Goal: Task Accomplishment & Management: Complete application form

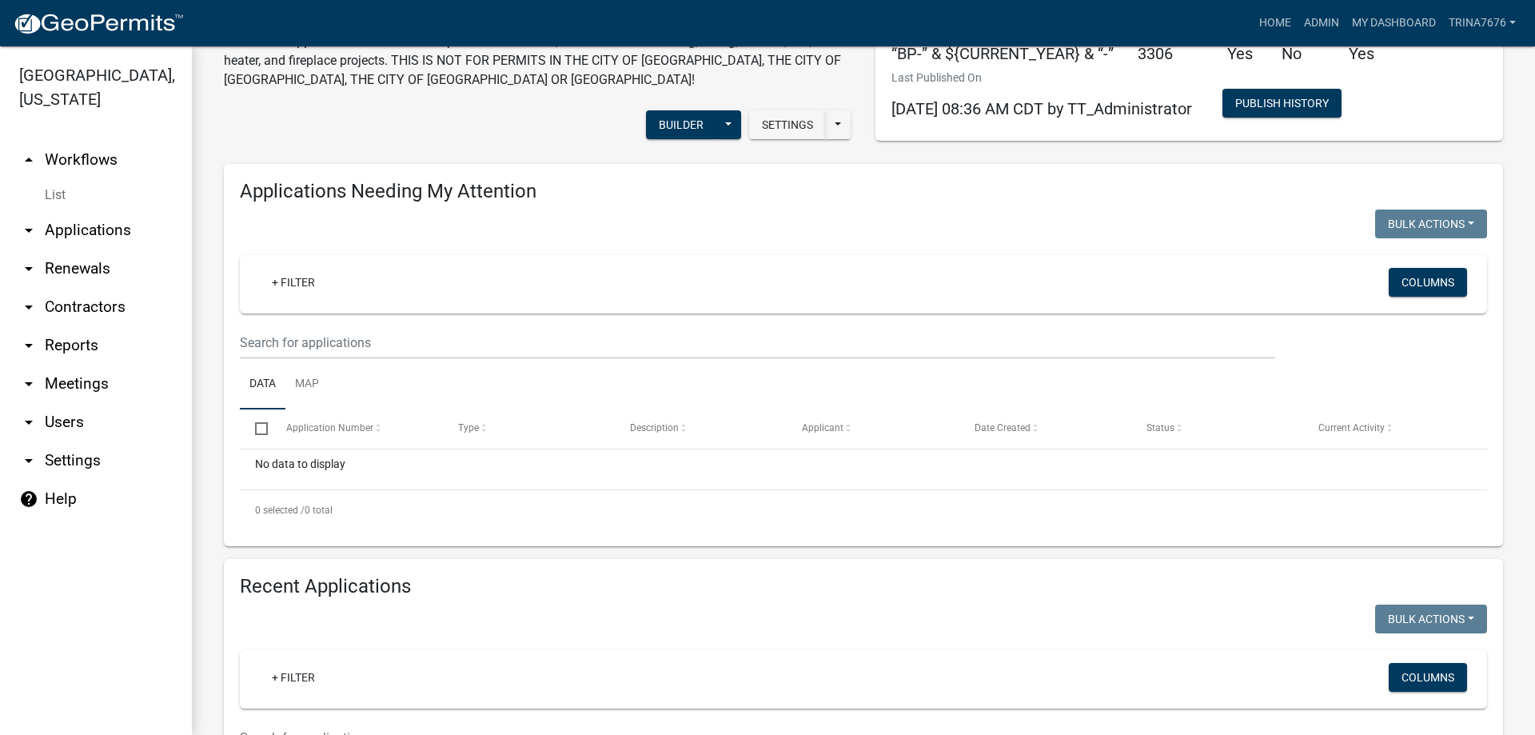
scroll to position [240, 0]
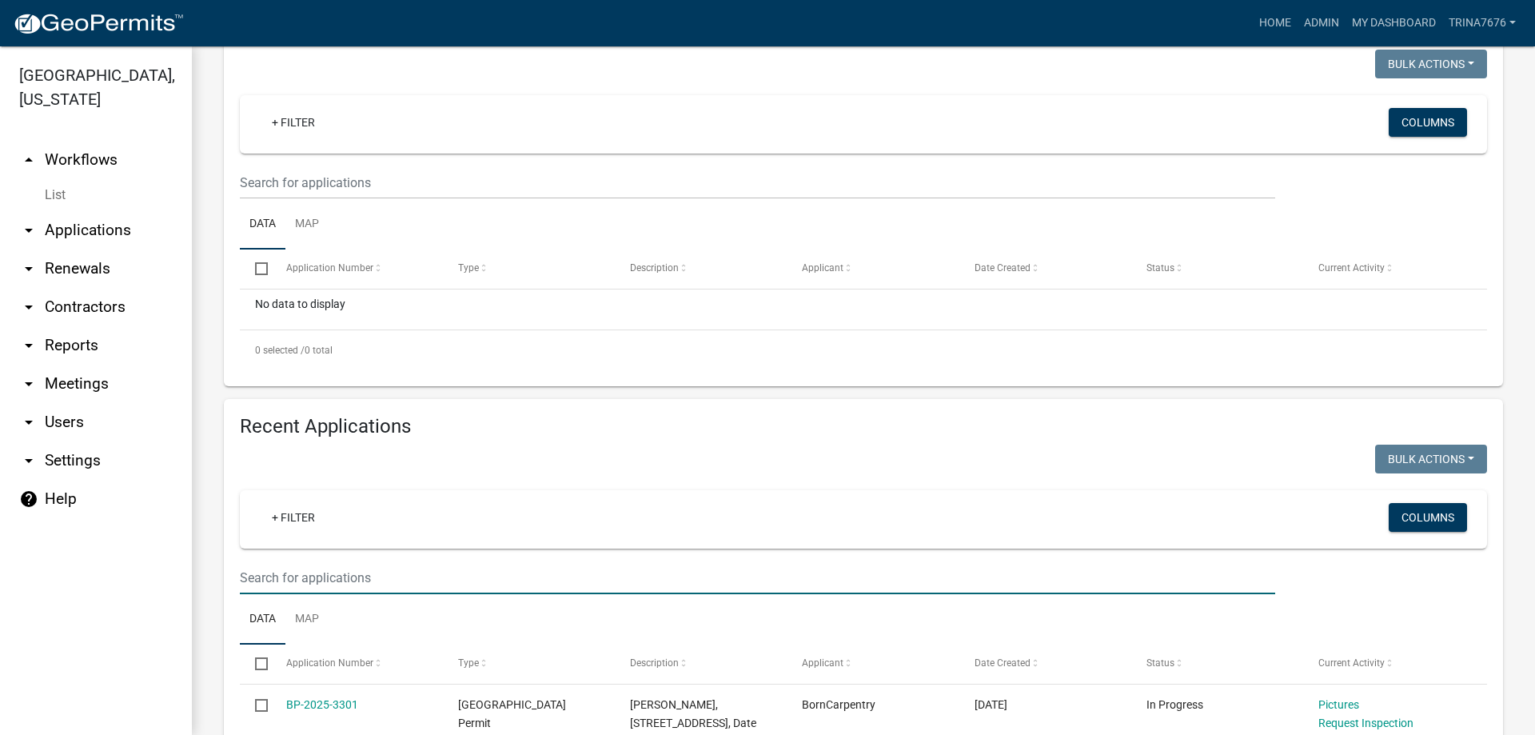
click at [297, 570] on input "text" at bounding box center [758, 577] width 1036 height 33
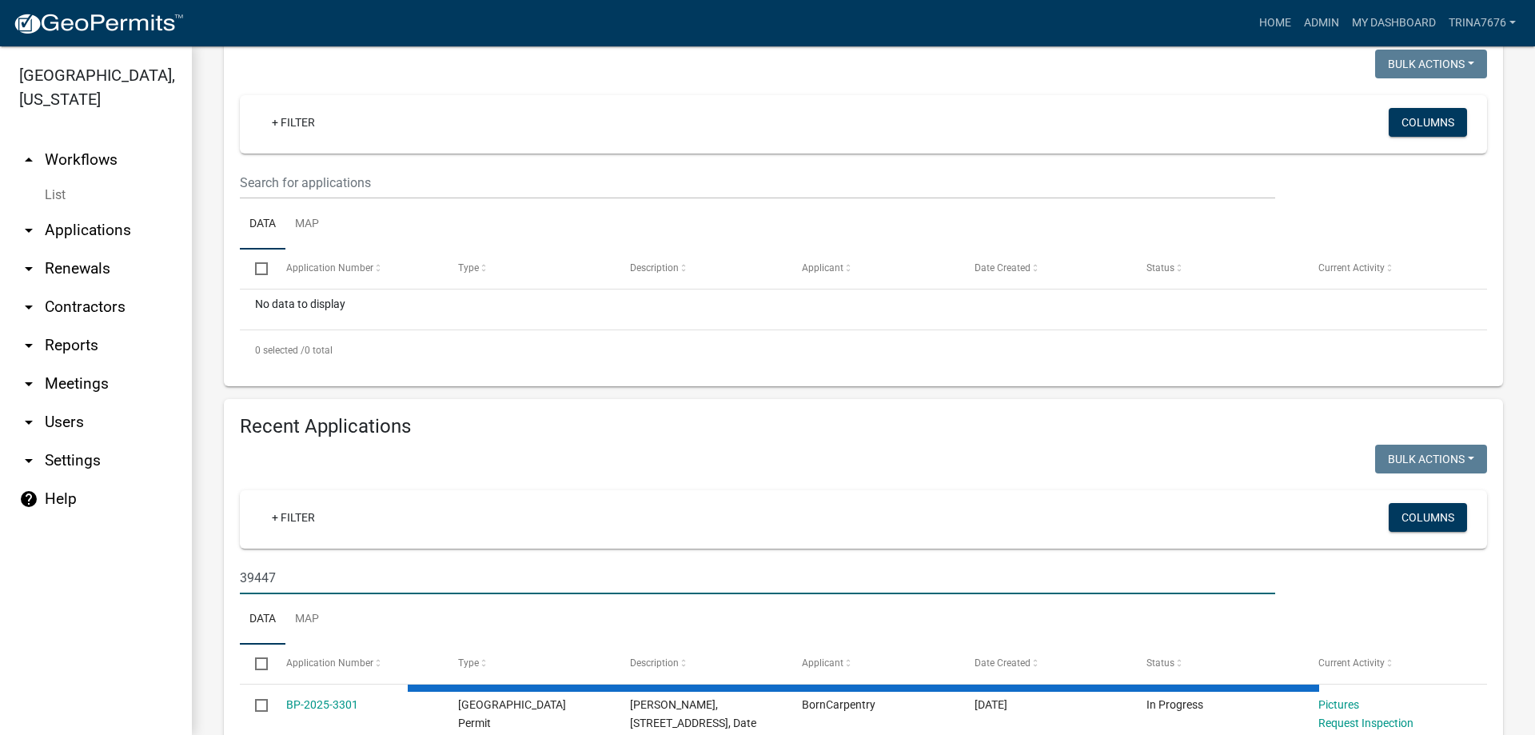
type input "39447"
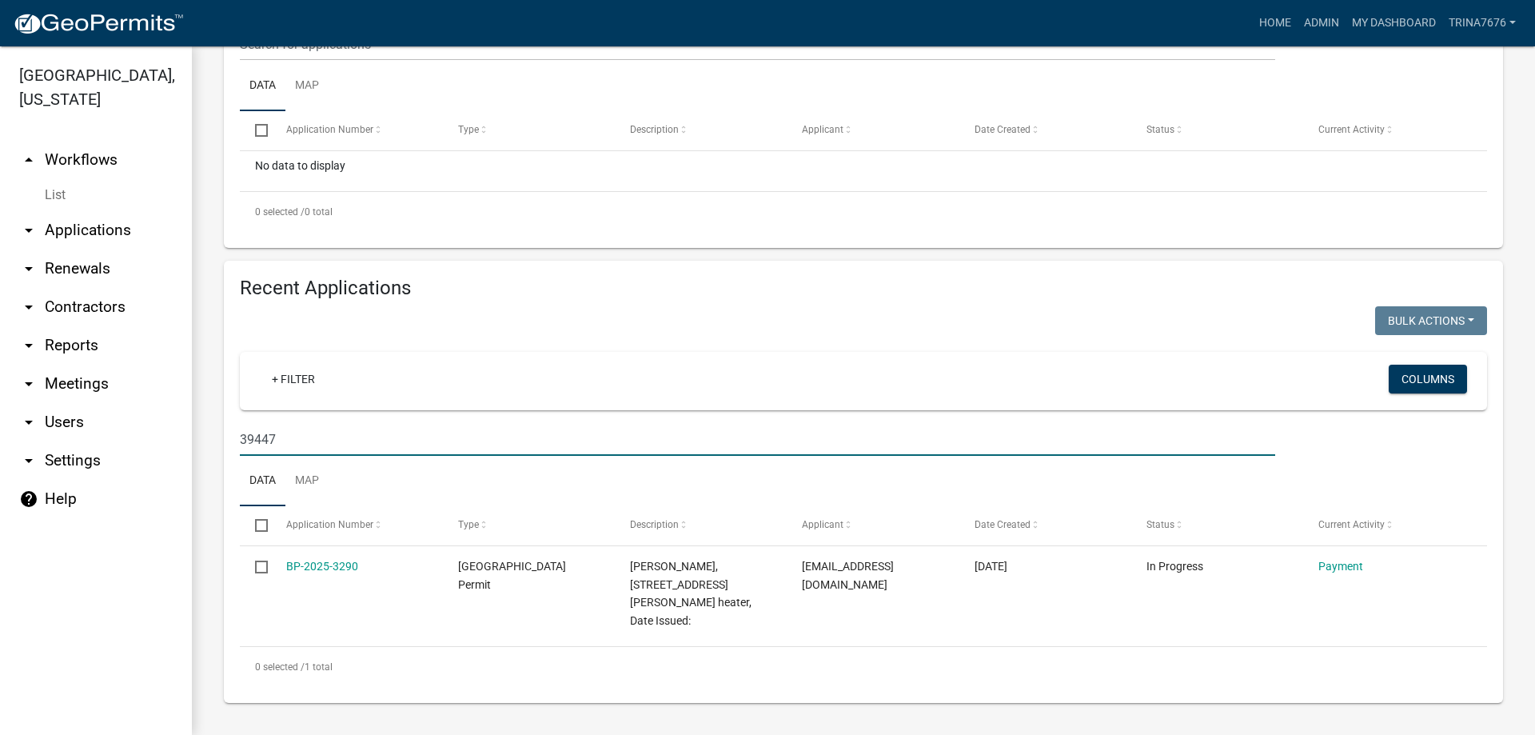
scroll to position [360, 0]
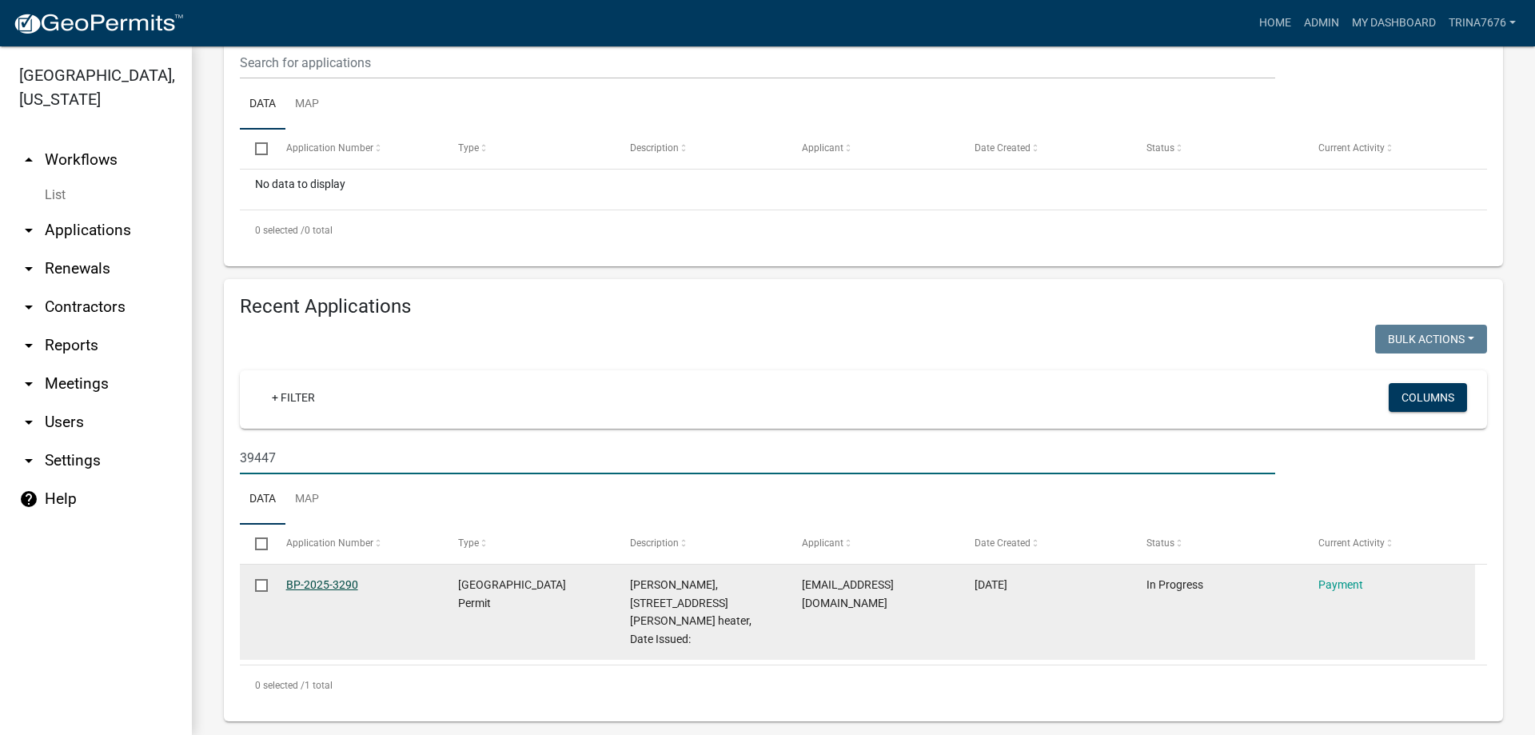
click at [305, 578] on link "BP-2025-3290" at bounding box center [322, 584] width 72 height 13
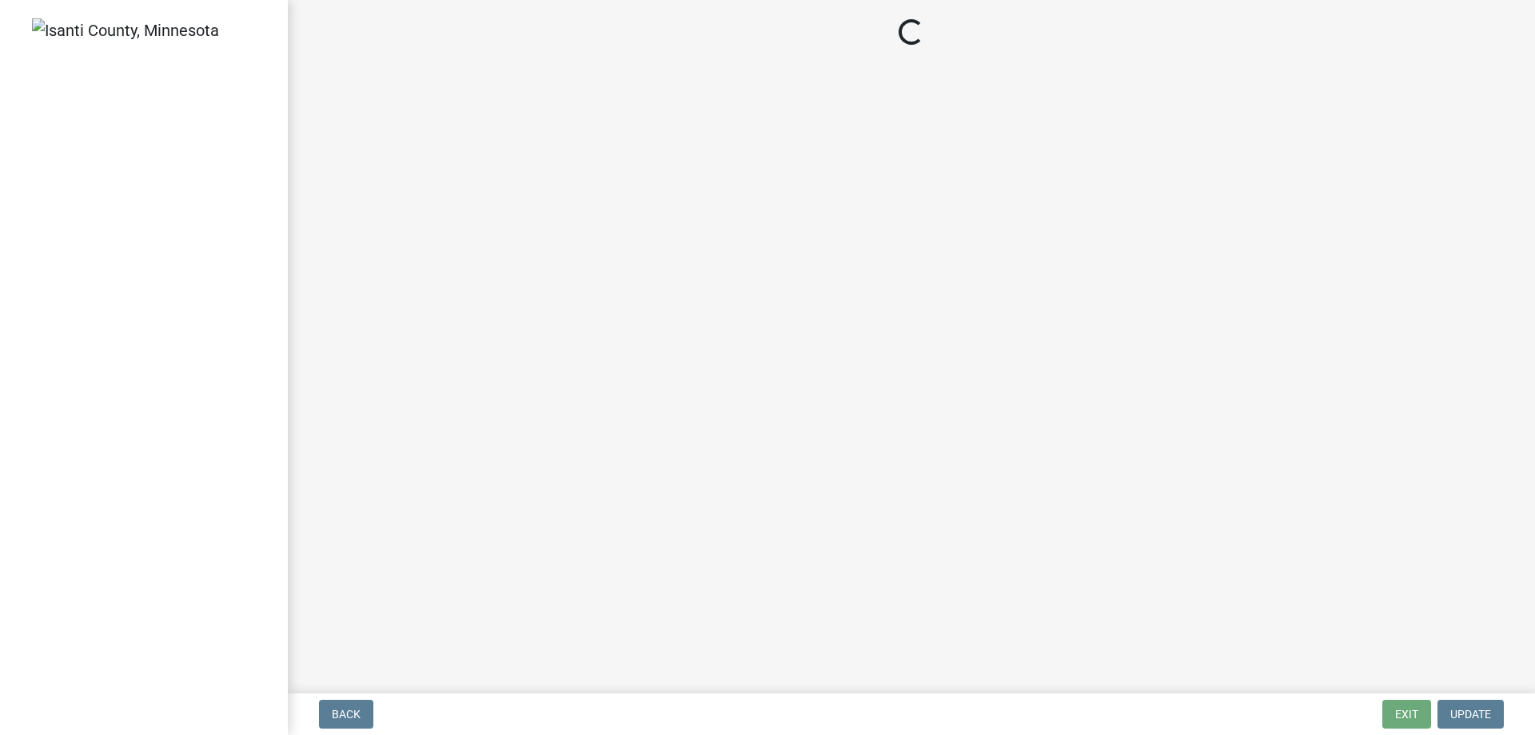
select select "3: 3"
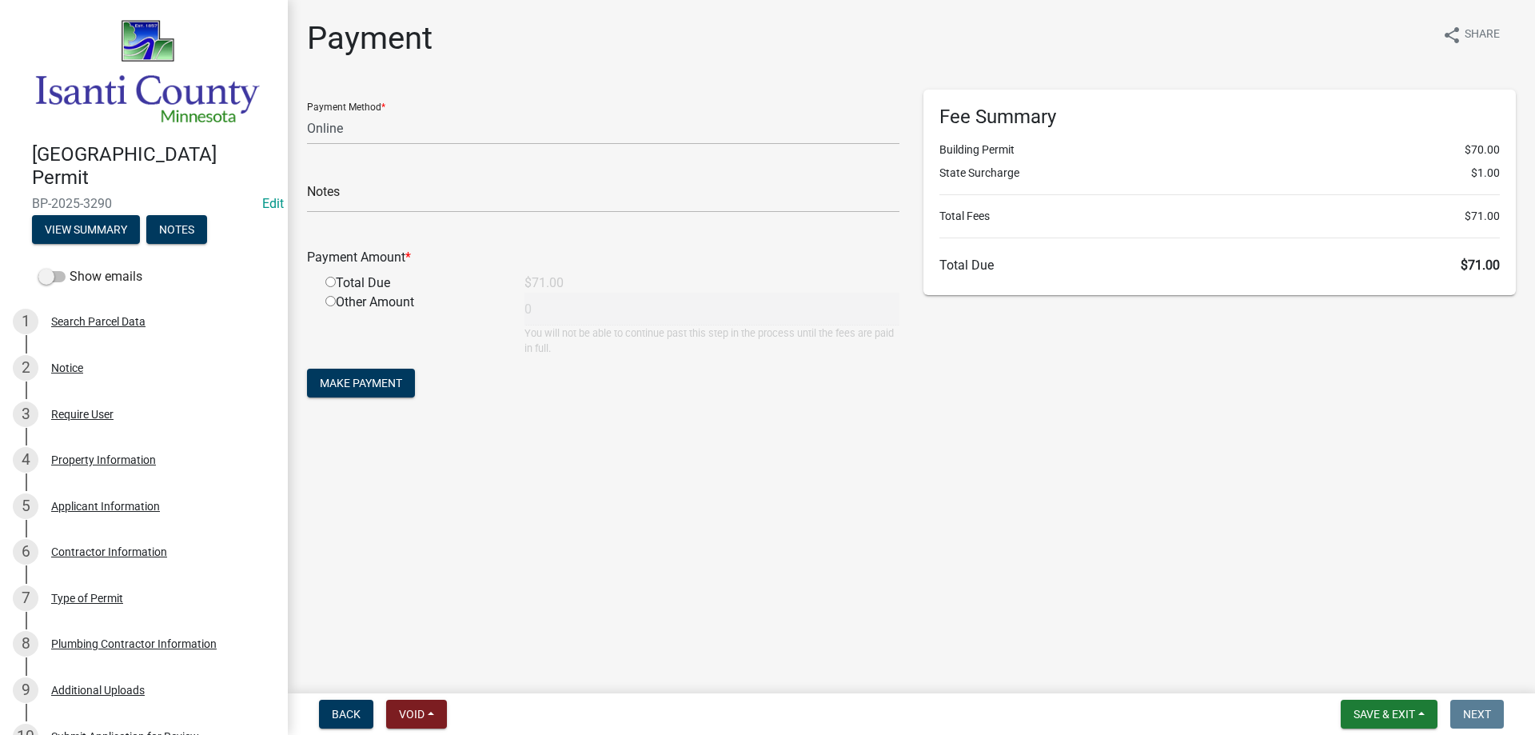
click at [331, 282] on input "radio" at bounding box center [330, 282] width 10 height 10
radio input "true"
type input "71"
click at [367, 379] on span "Make Payment" at bounding box center [361, 383] width 82 height 13
click at [573, 140] on select "Credit Card POS Check Cash Online" at bounding box center [603, 128] width 593 height 33
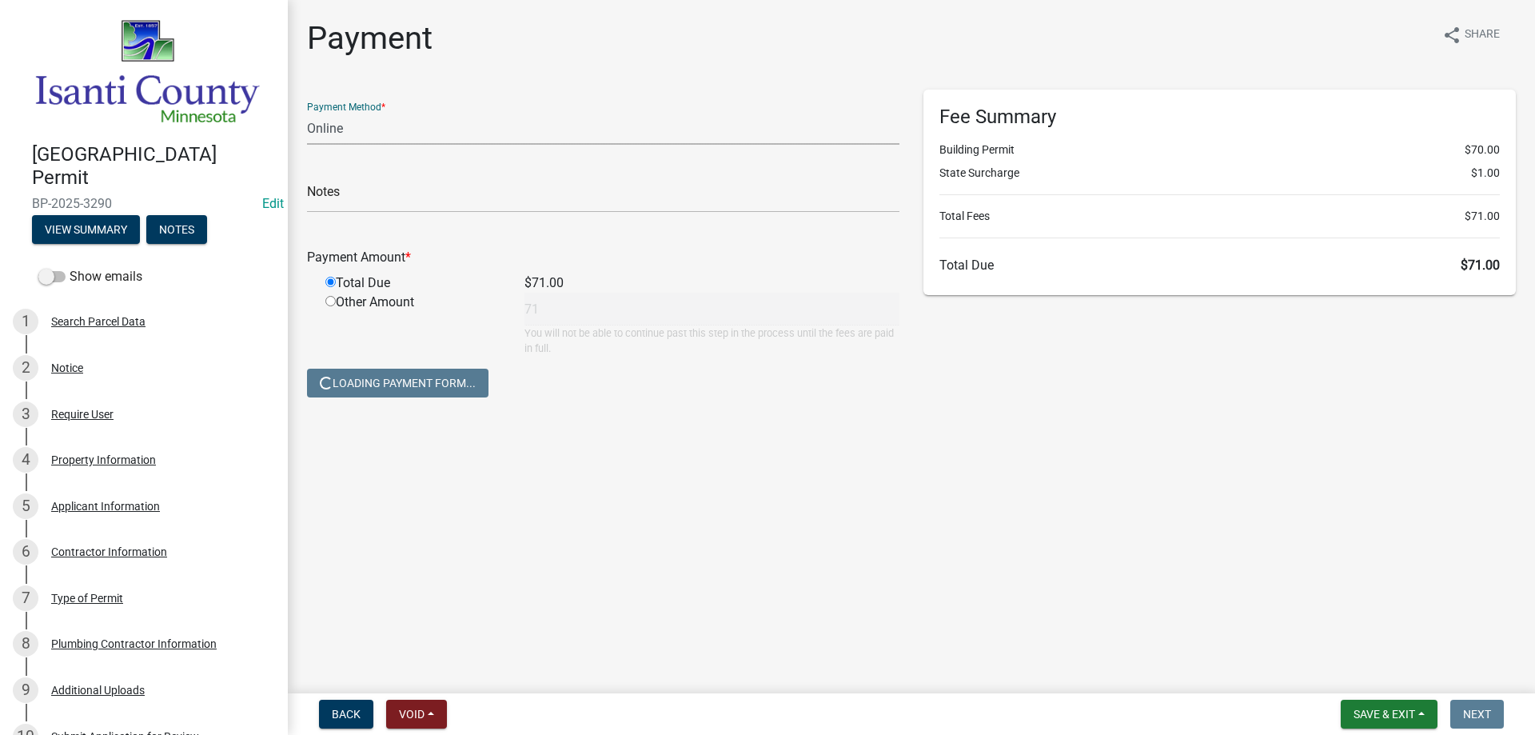
select select "1: 0"
click at [307, 112] on select "Credit Card POS Check Cash Online" at bounding box center [603, 128] width 593 height 33
click at [439, 200] on input "text" at bounding box center [603, 196] width 593 height 33
type input "."
type input "35657"
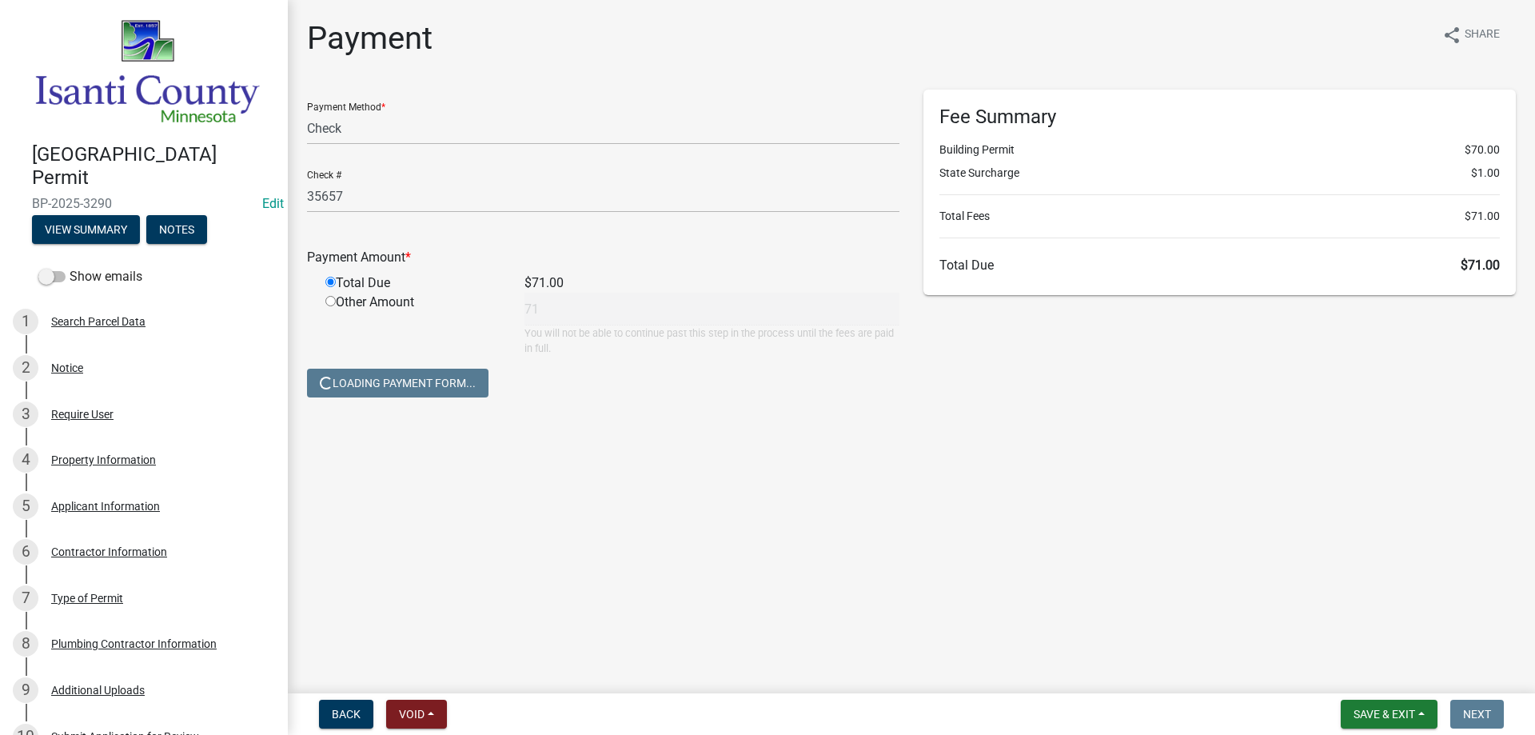
click at [328, 285] on input "radio" at bounding box center [330, 282] width 10 height 10
click at [328, 298] on input "radio" at bounding box center [330, 301] width 10 height 10
radio input "true"
click at [329, 284] on input "radio" at bounding box center [330, 282] width 10 height 10
radio input "true"
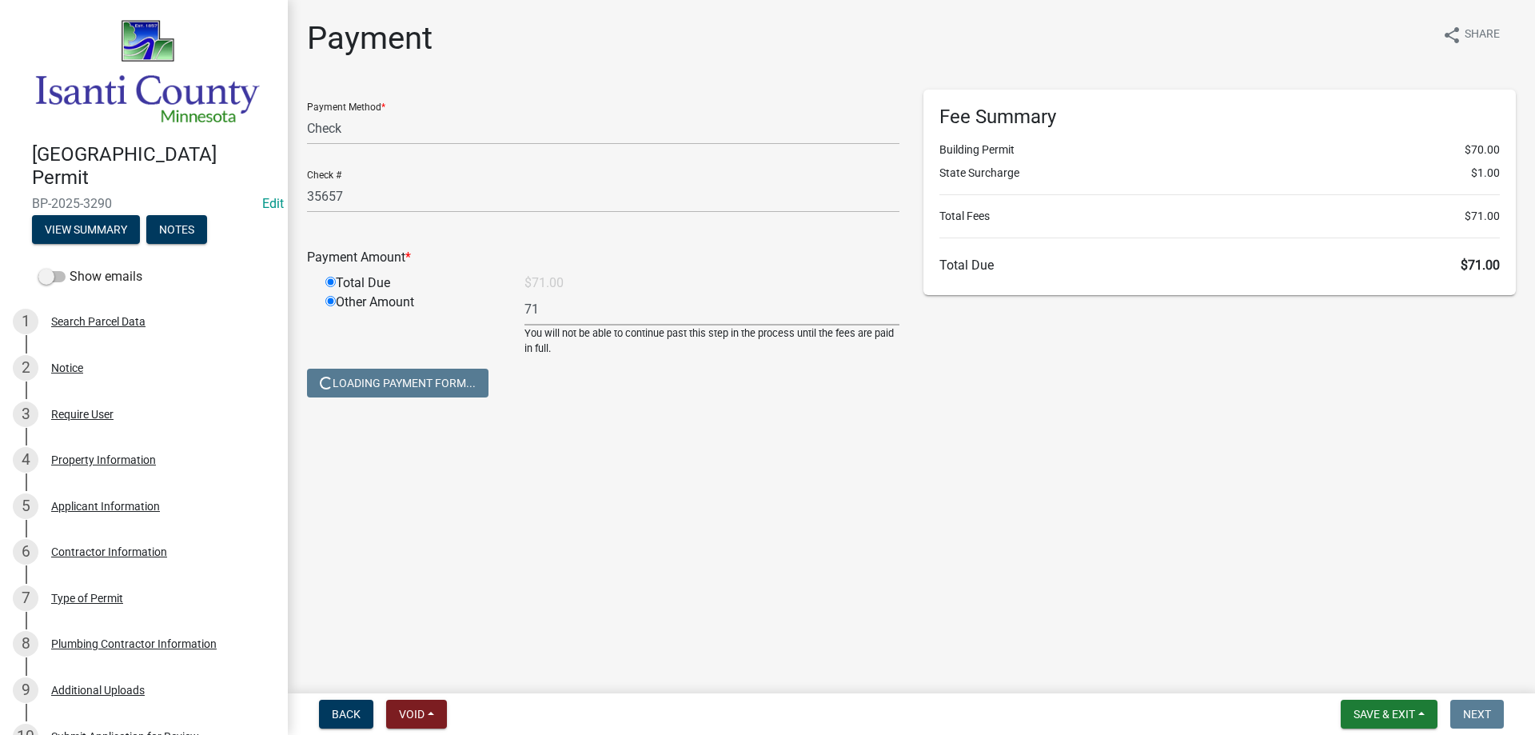
radio input "false"
click at [1367, 708] on span "Save & Exit" at bounding box center [1385, 714] width 62 height 13
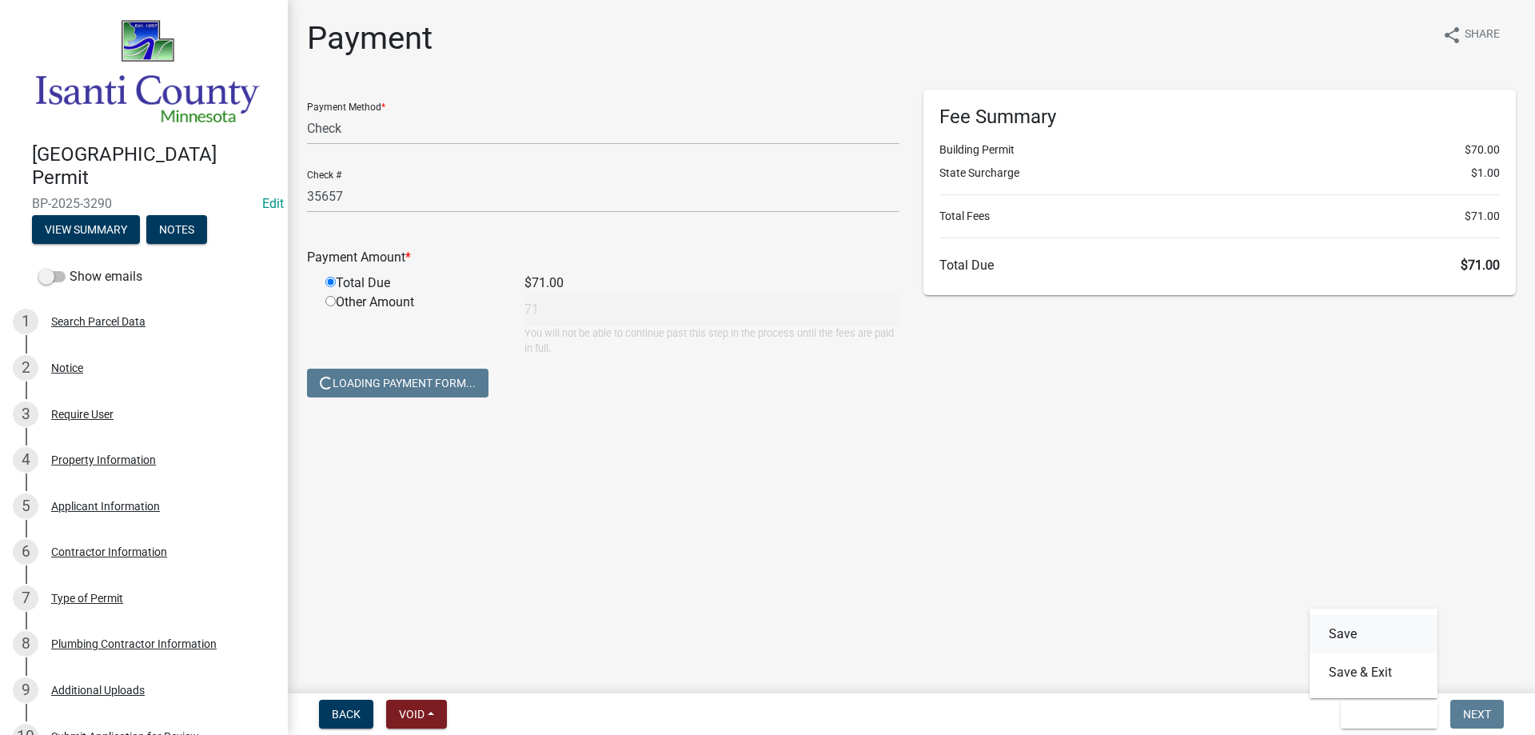
click at [1335, 637] on button "Save" at bounding box center [1374, 634] width 128 height 38
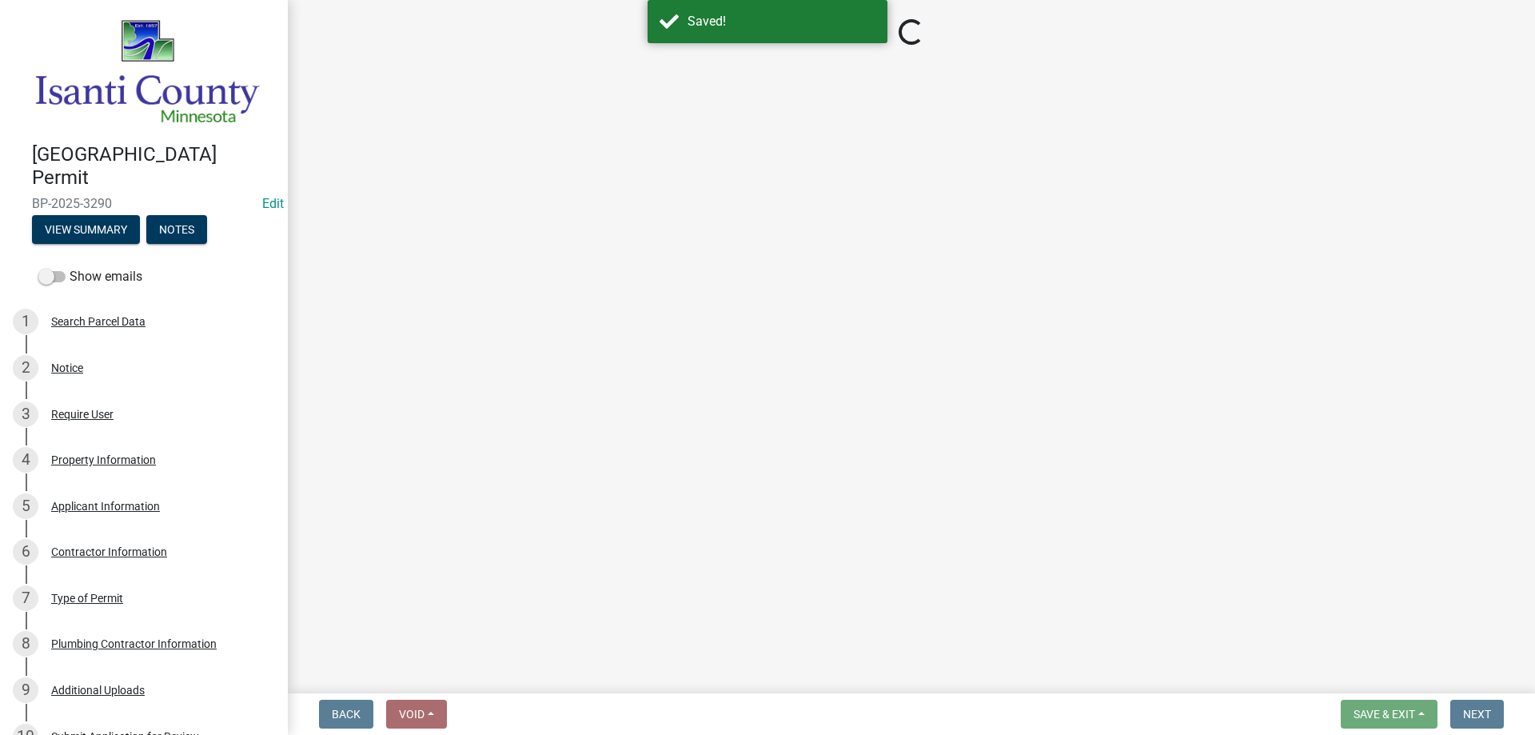
select select "1: 0"
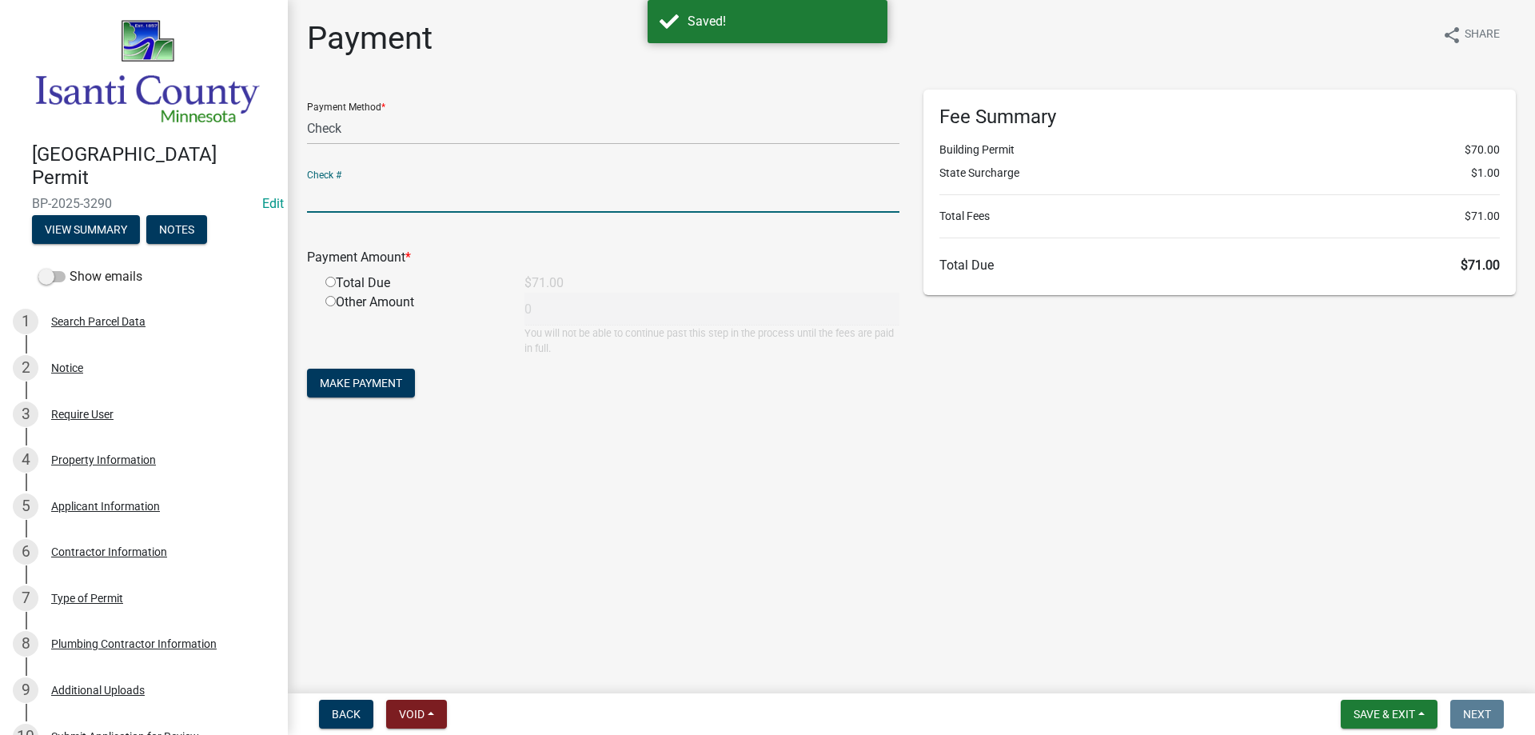
click at [384, 184] on input "text" at bounding box center [603, 196] width 593 height 33
type input "35657"
click at [329, 286] on input "radio" at bounding box center [330, 282] width 10 height 10
radio input "true"
type input "71"
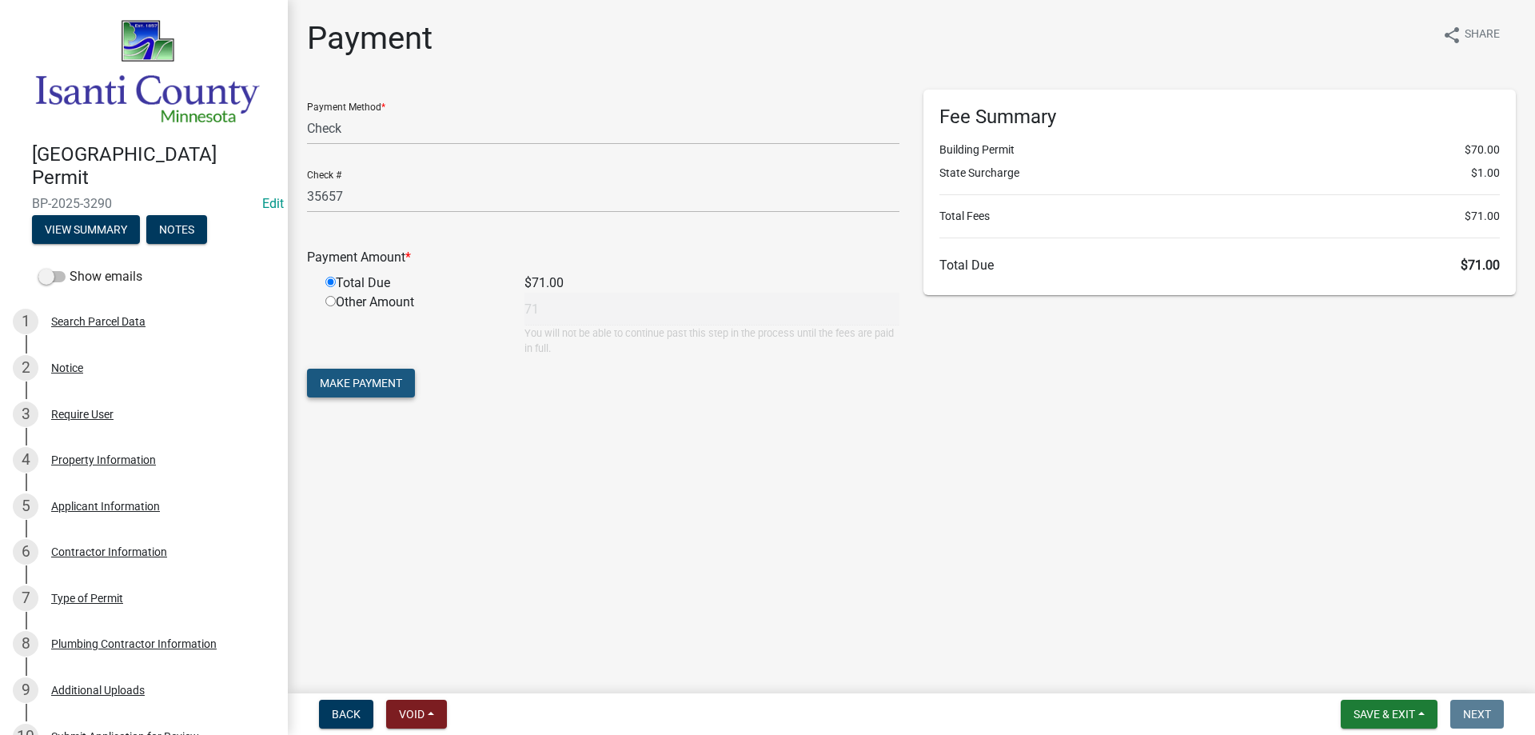
click at [349, 377] on span "Make Payment" at bounding box center [361, 383] width 82 height 13
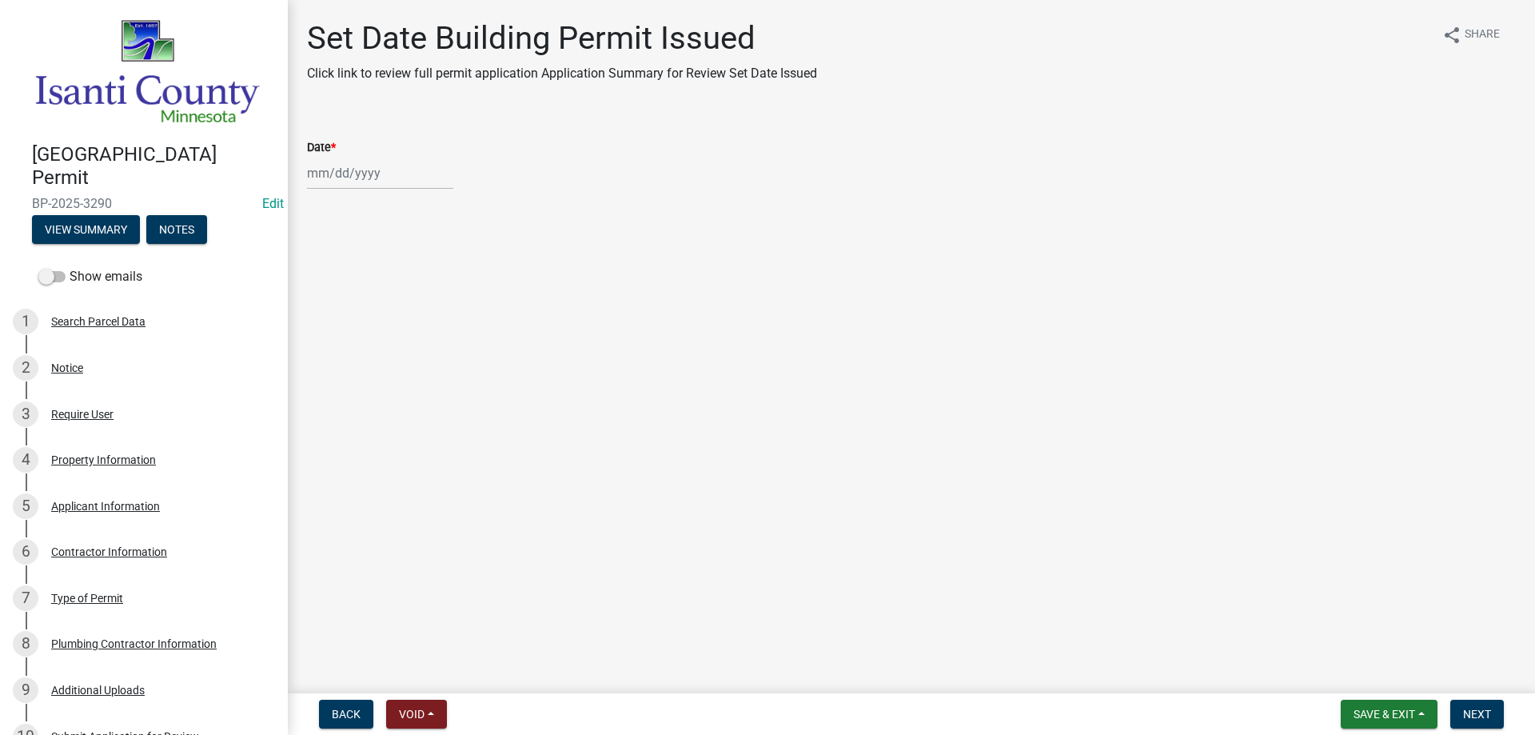
click at [379, 168] on div at bounding box center [380, 173] width 146 height 33
select select "9"
select select "2025"
click at [423, 302] on div "19" at bounding box center [426, 310] width 26 height 26
type input "[DATE]"
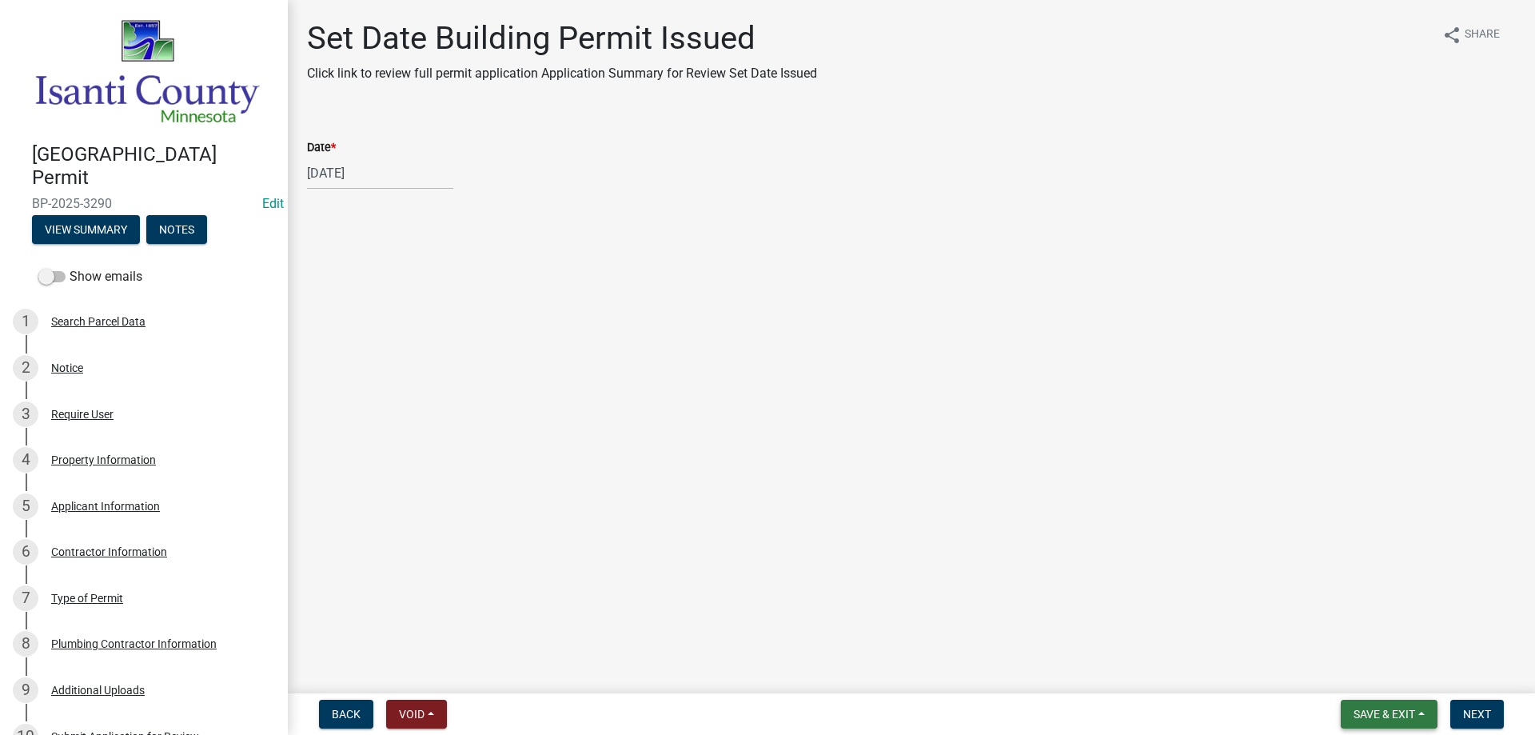
click at [1365, 709] on span "Save & Exit" at bounding box center [1385, 714] width 62 height 13
click at [1336, 633] on button "Save" at bounding box center [1374, 634] width 128 height 38
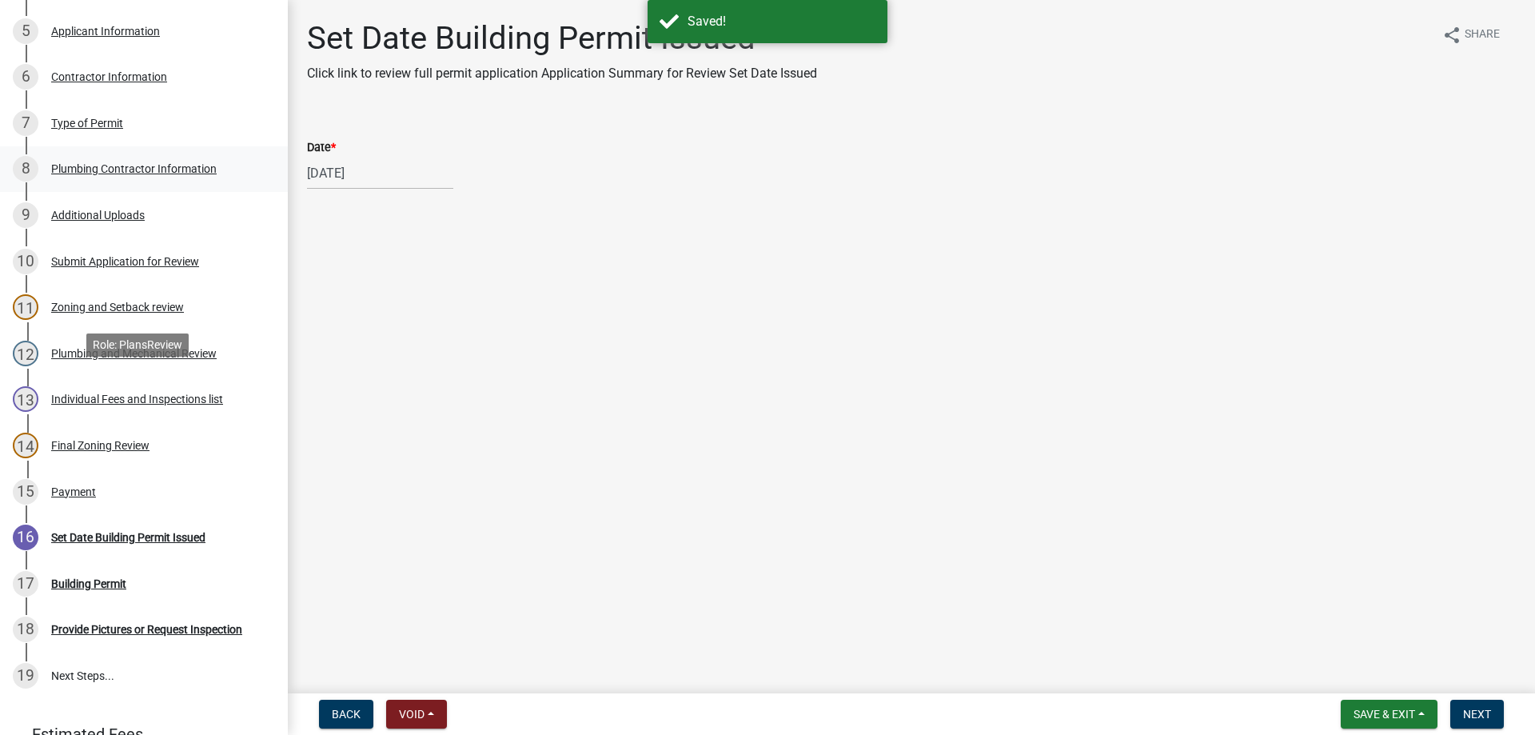
scroll to position [480, 0]
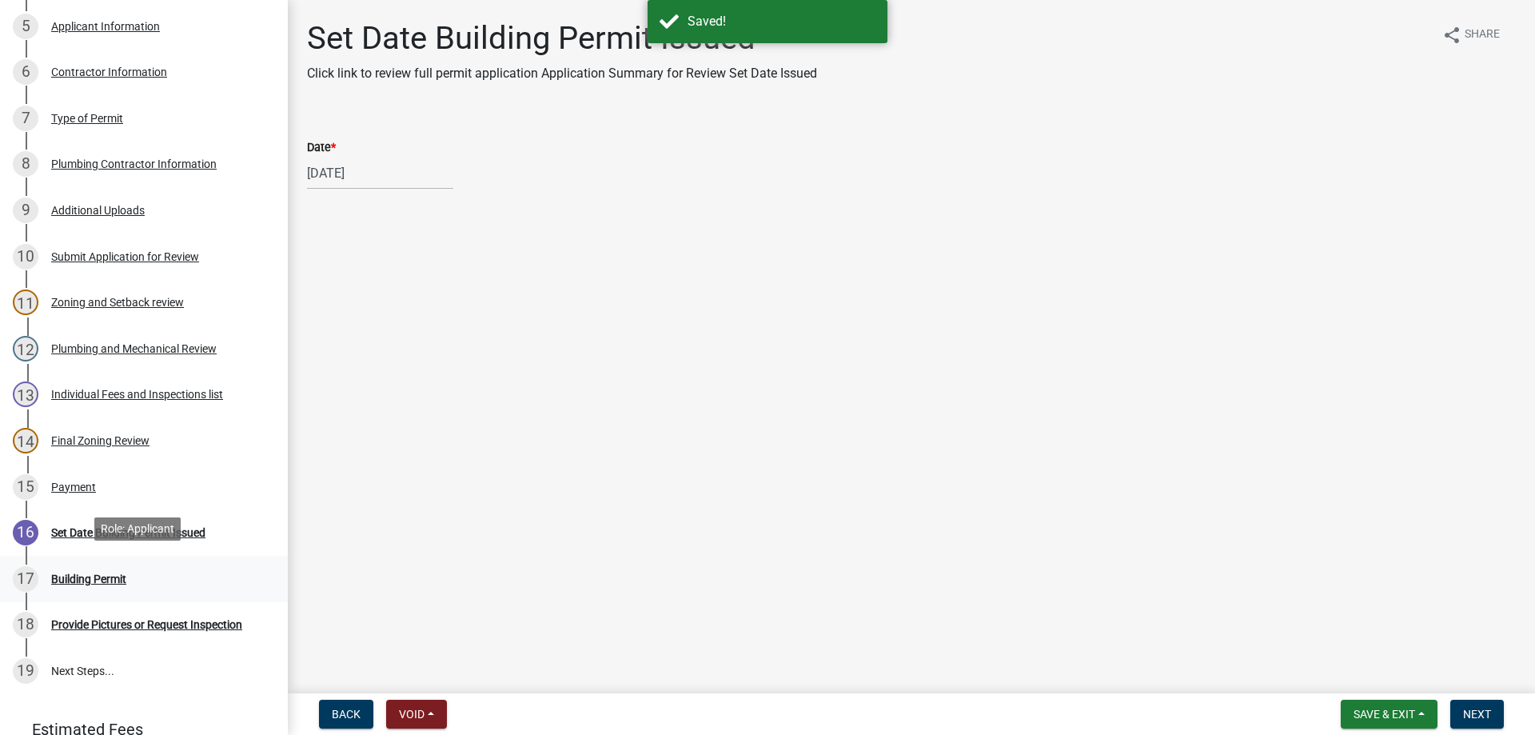
click at [79, 573] on div "Building Permit" at bounding box center [88, 578] width 75 height 11
click at [91, 573] on div "Building Permit" at bounding box center [88, 578] width 75 height 11
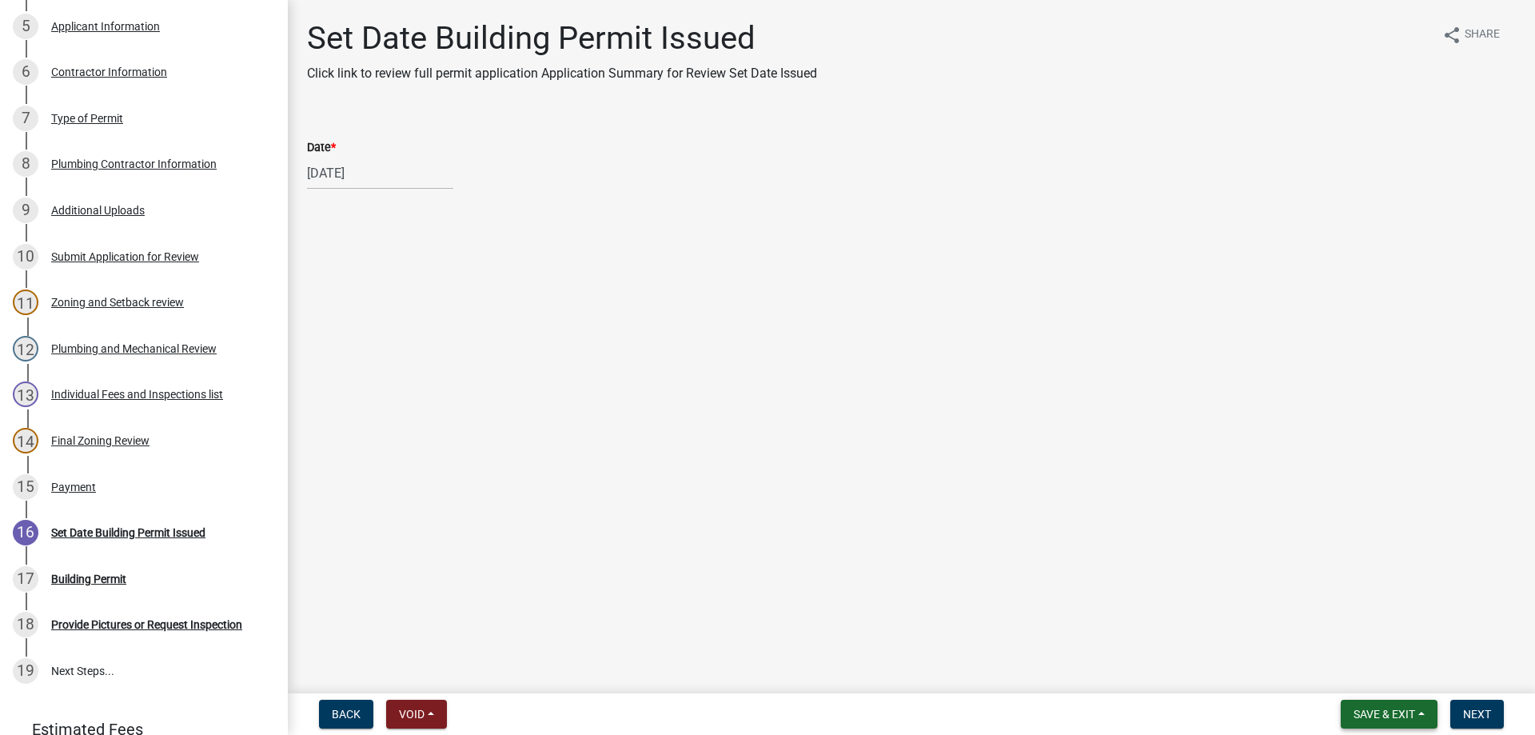
click at [1362, 714] on span "Save & Exit" at bounding box center [1385, 714] width 62 height 13
click at [1368, 622] on button "Save" at bounding box center [1374, 634] width 128 height 38
click at [75, 582] on div "17 Building Permit" at bounding box center [137, 579] width 249 height 26
click at [81, 573] on div "Building Permit" at bounding box center [88, 578] width 75 height 11
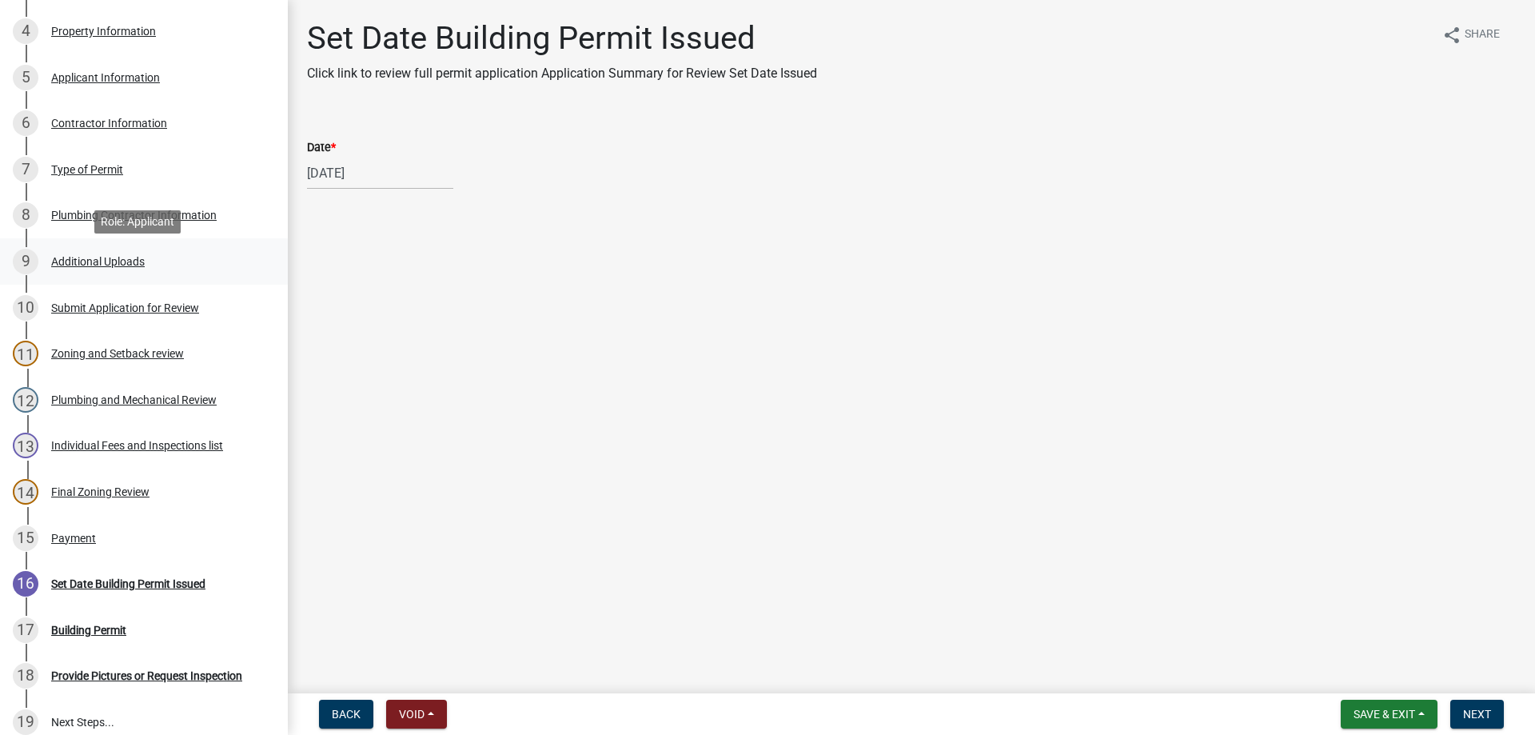
scroll to position [400, 0]
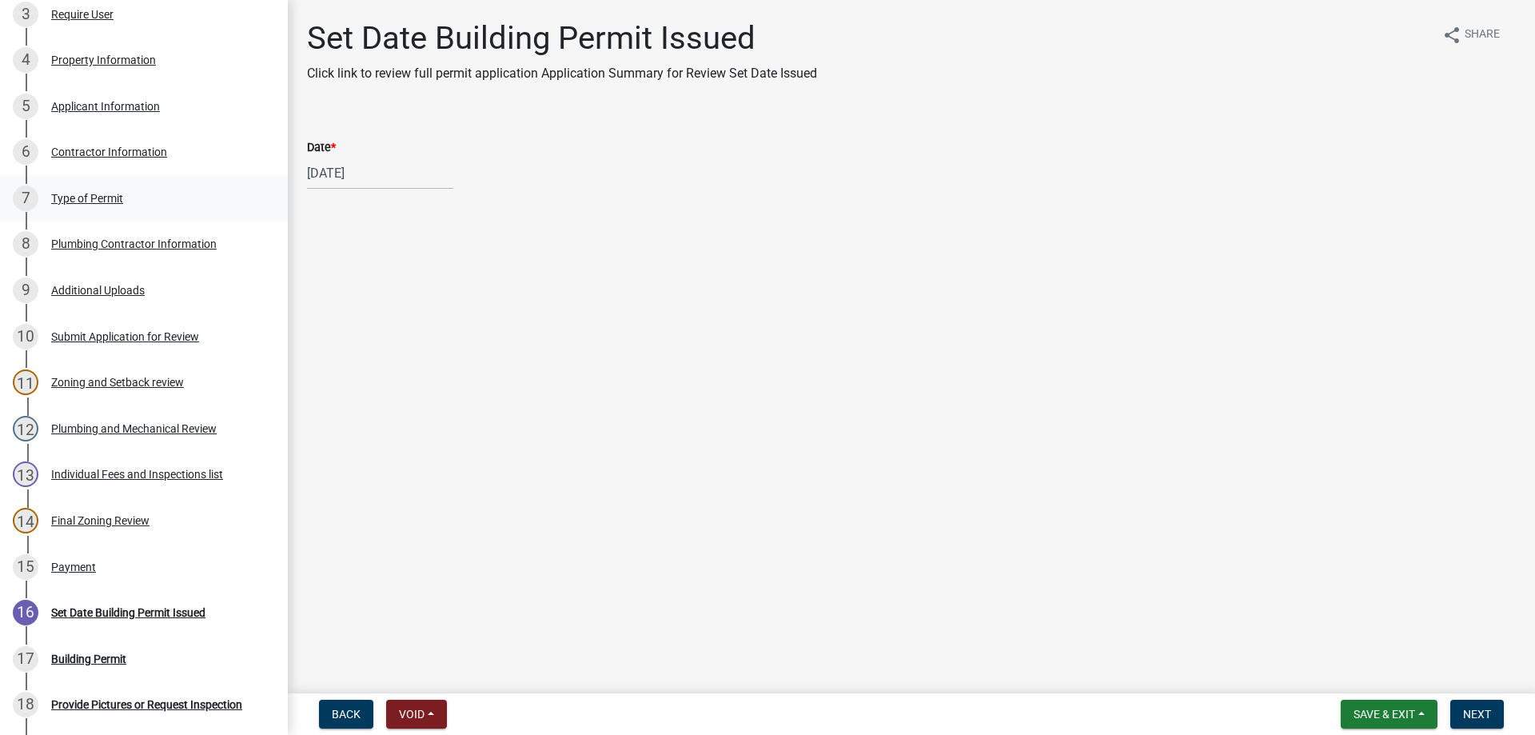
click at [81, 197] on div "Type of Permit" at bounding box center [87, 198] width 72 height 11
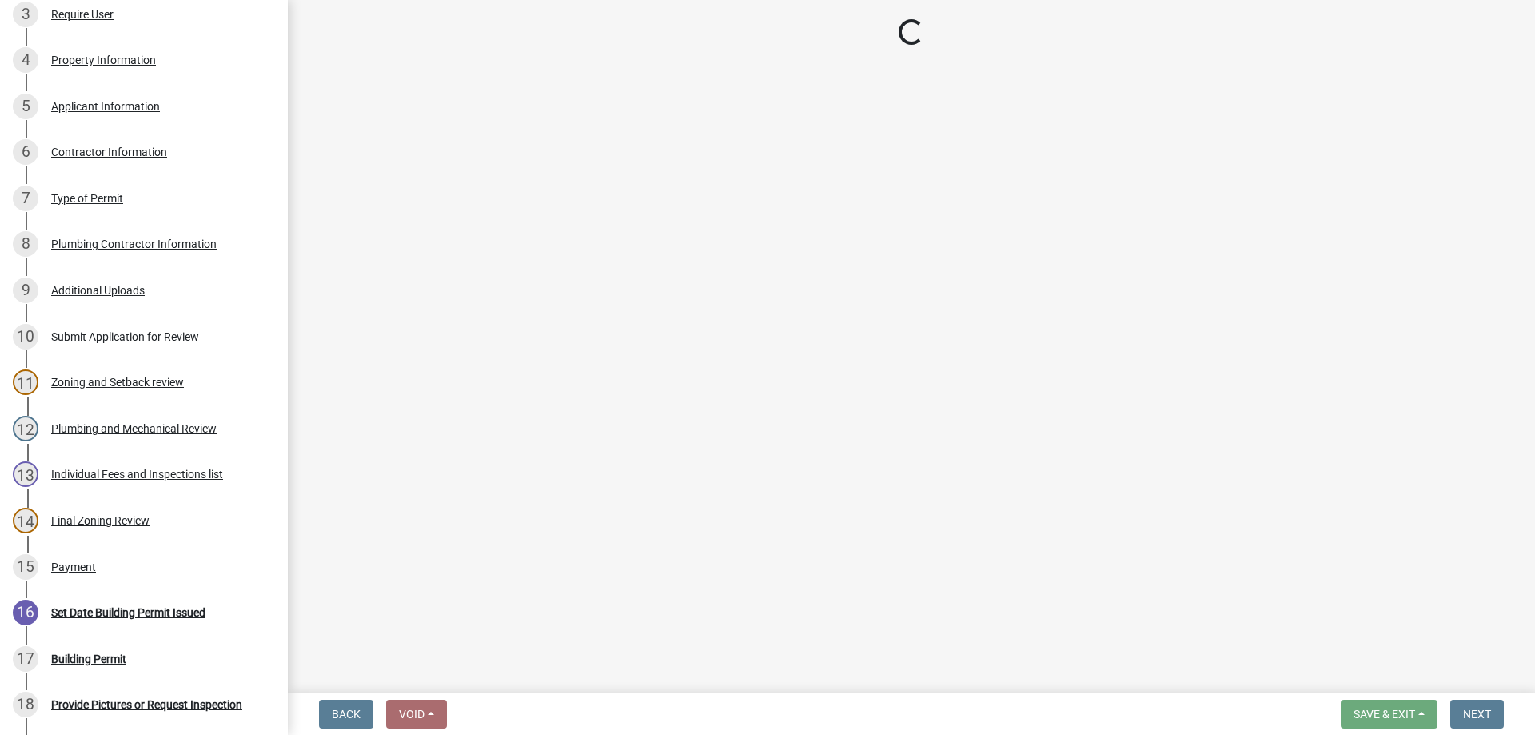
select select "eb4da8a3-282e-4d3e-a231-485219132635"
select select "a691f4d9-d792-4a81-9aa8-4e485302aa27"
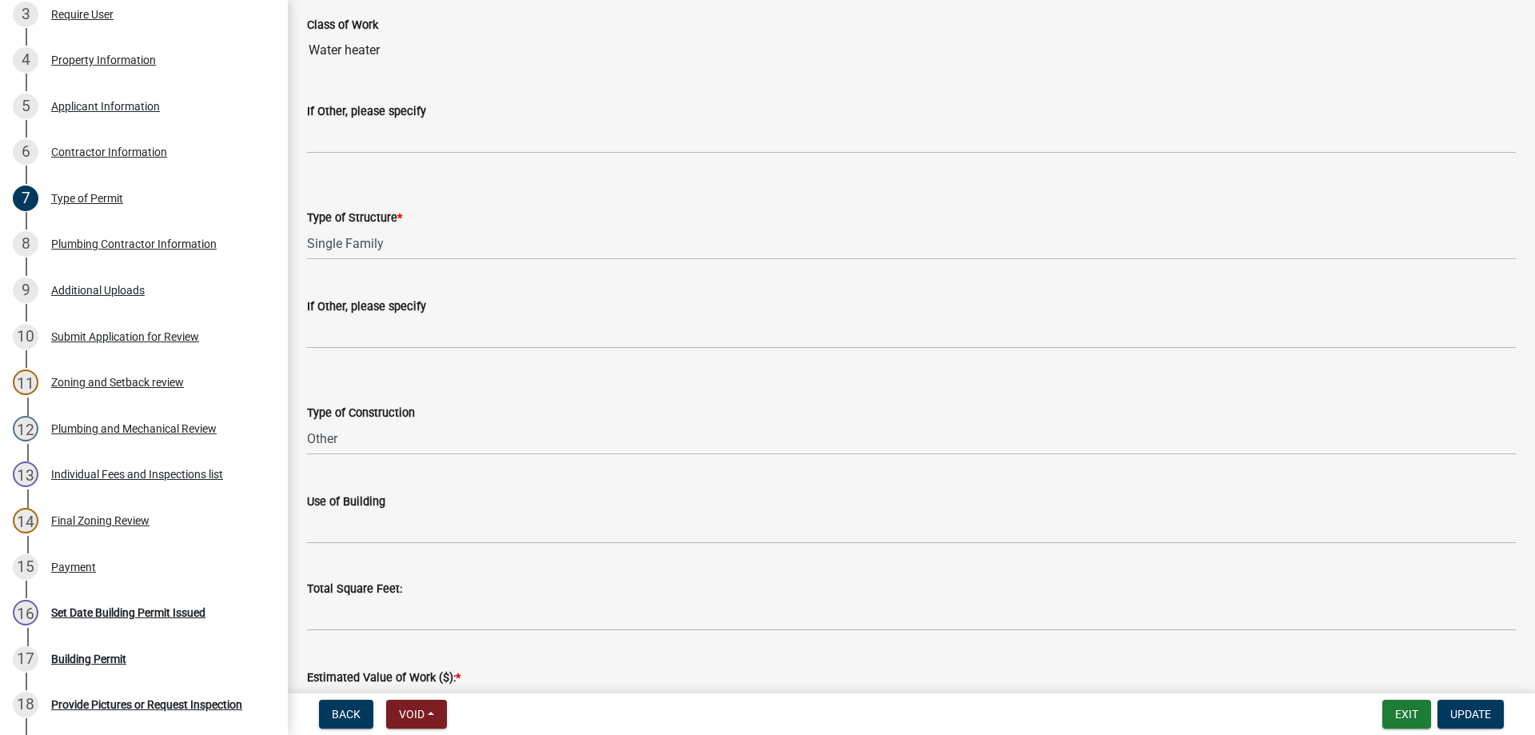
scroll to position [66, 0]
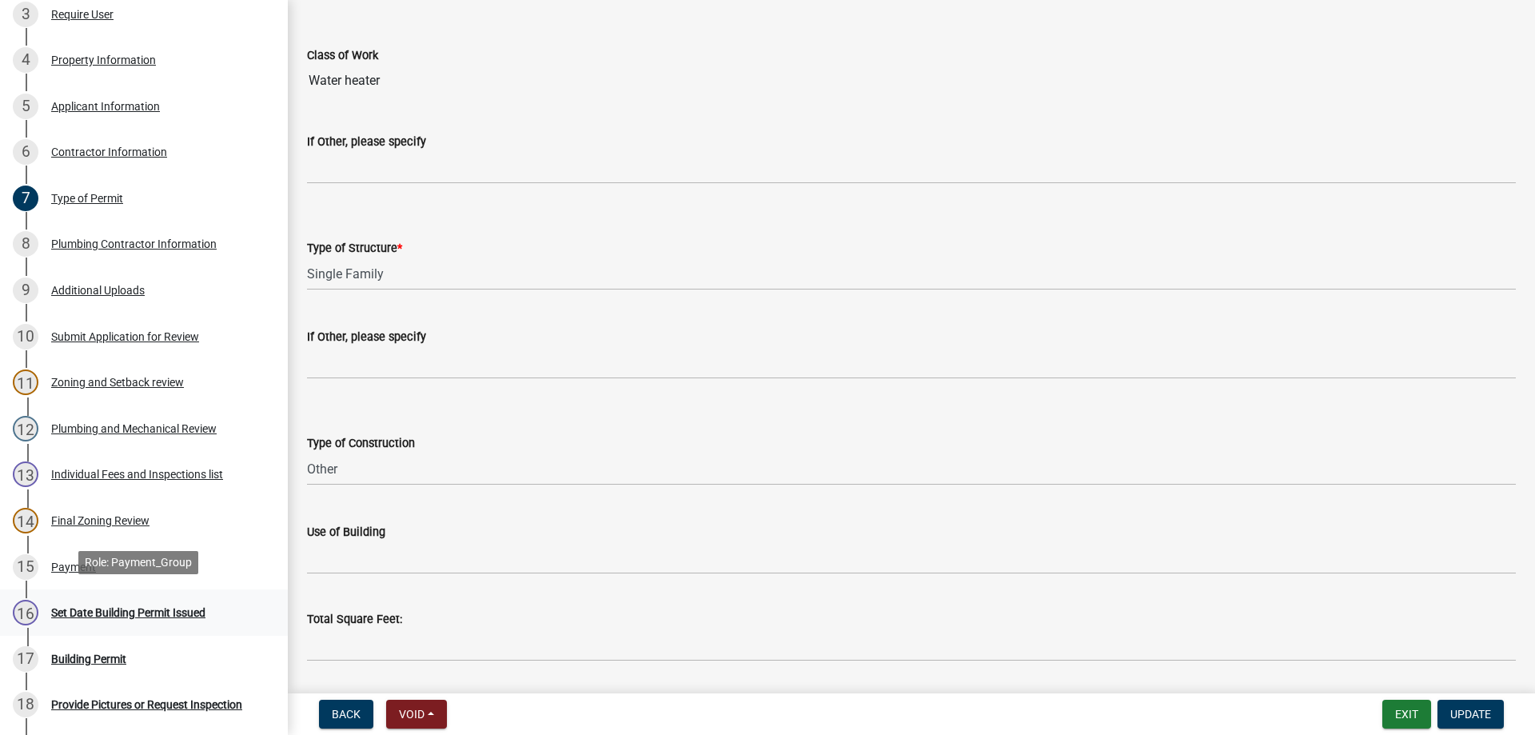
click at [101, 607] on div "Set Date Building Permit Issued" at bounding box center [128, 612] width 154 height 11
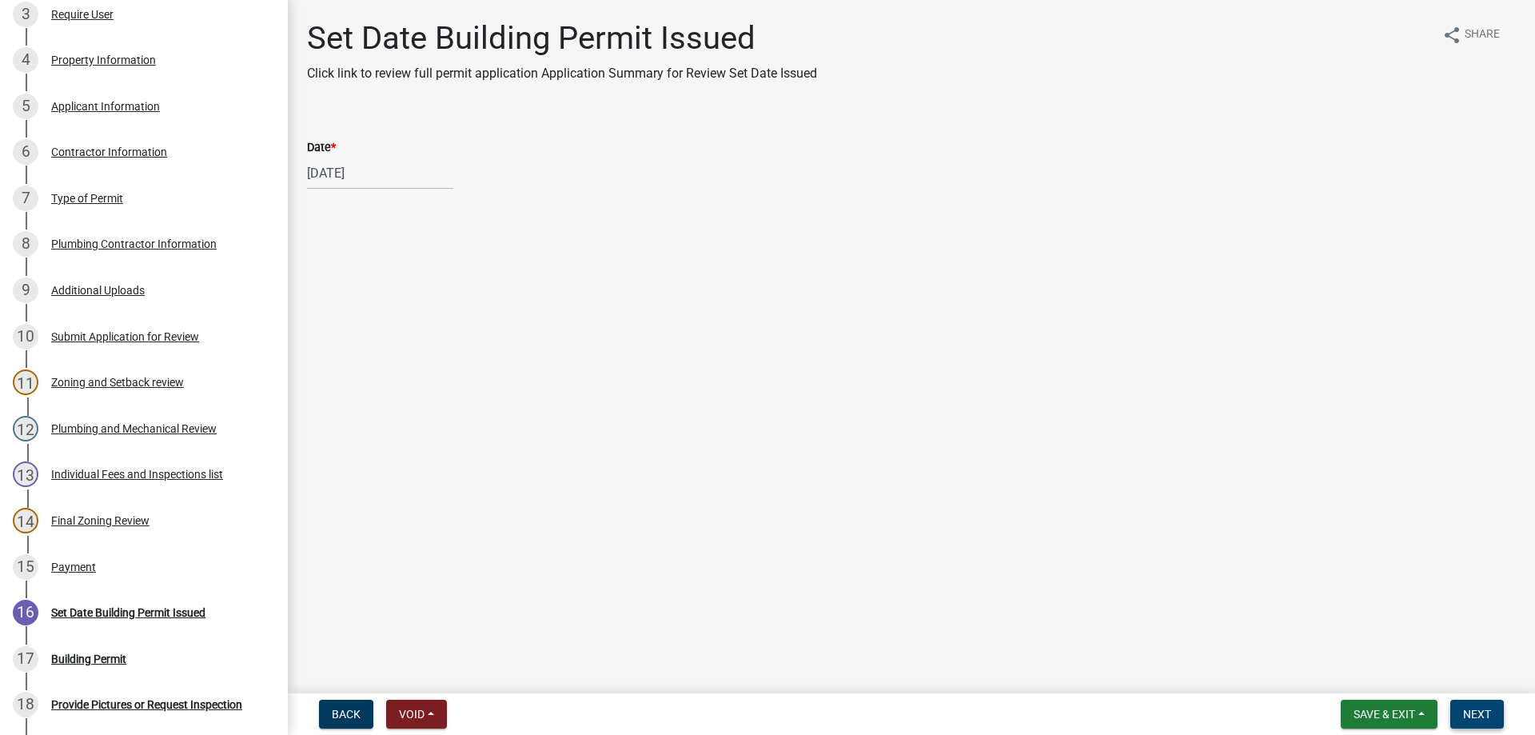
click at [1463, 709] on button "Next" at bounding box center [1478, 714] width 54 height 29
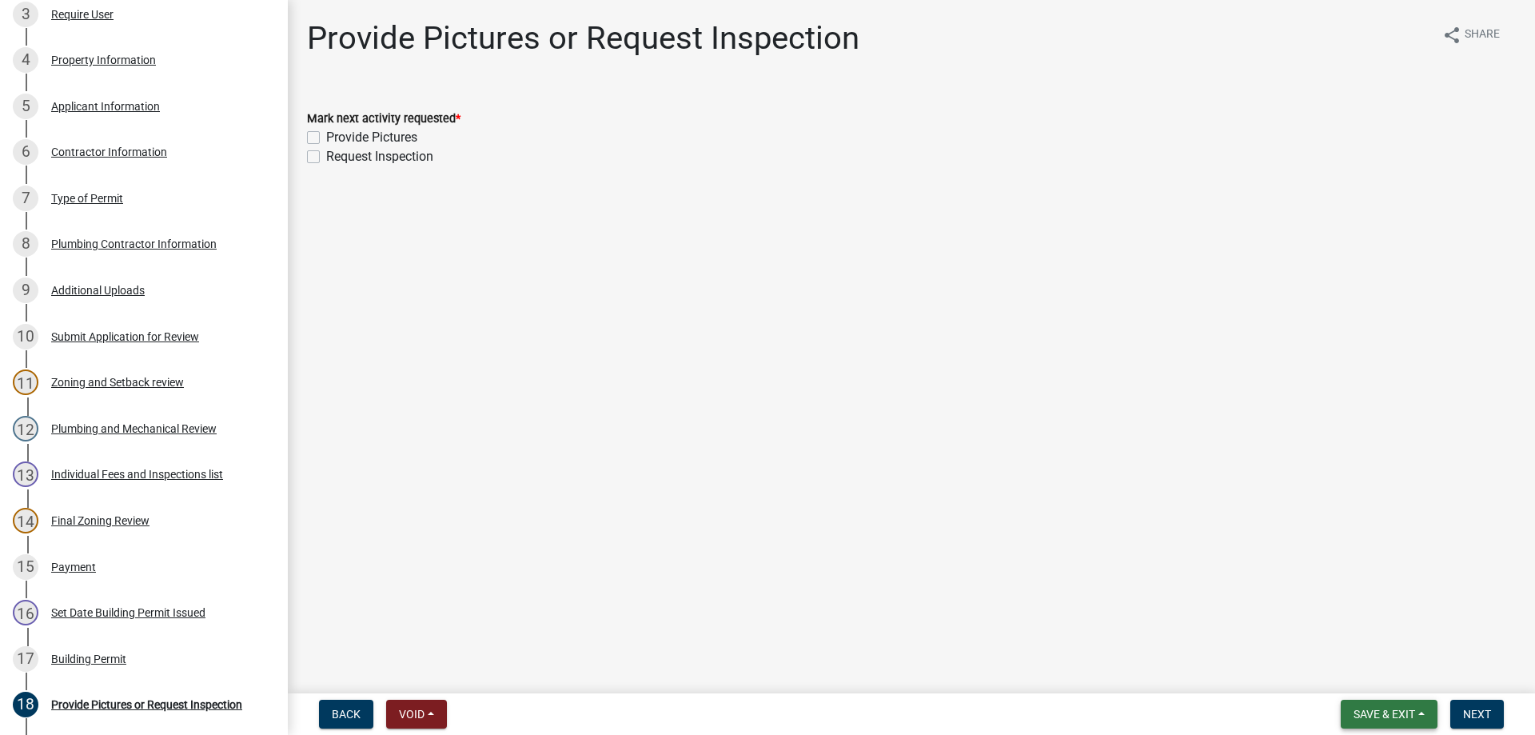
click at [1347, 714] on button "Save & Exit" at bounding box center [1389, 714] width 97 height 29
click at [1366, 664] on button "Save & Exit" at bounding box center [1374, 672] width 128 height 38
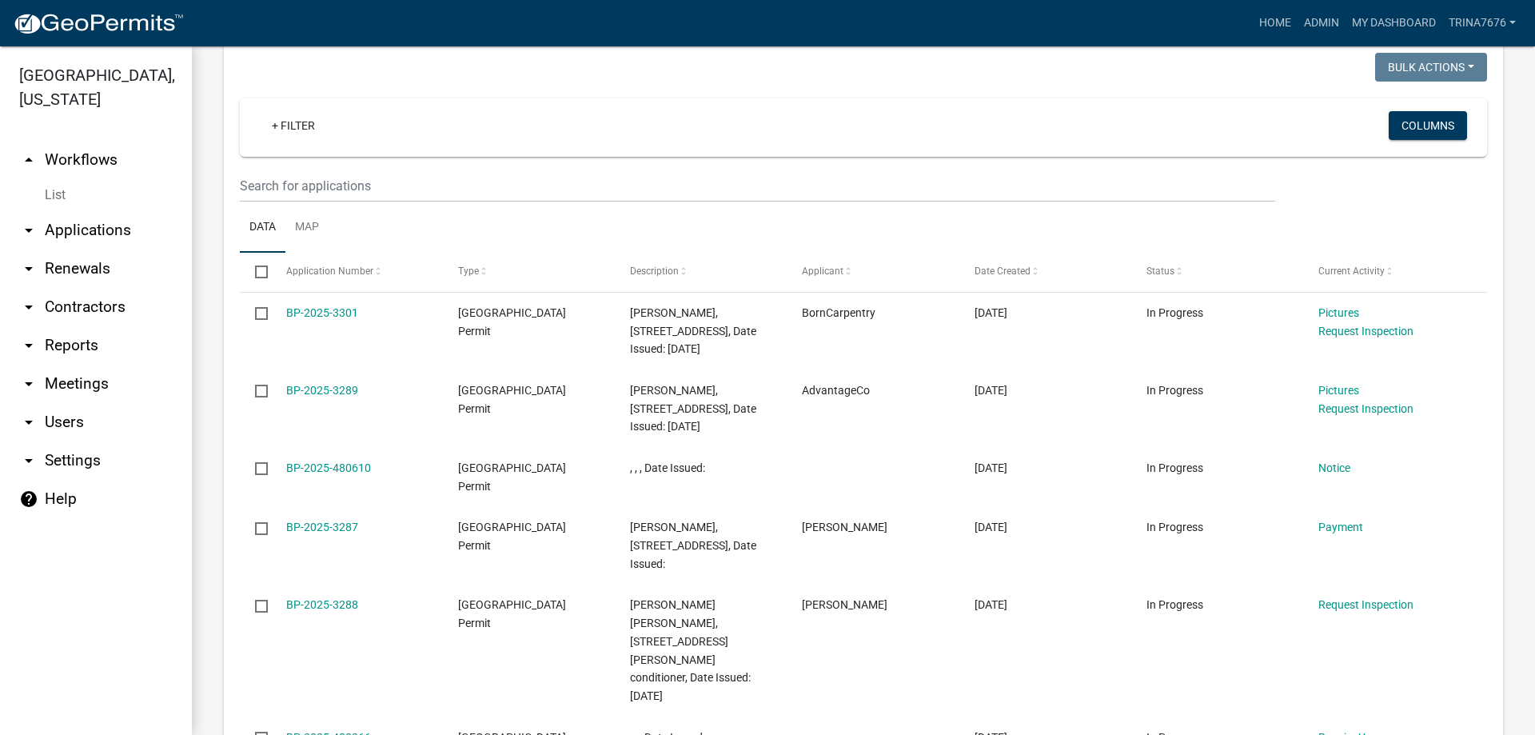
scroll to position [560, 0]
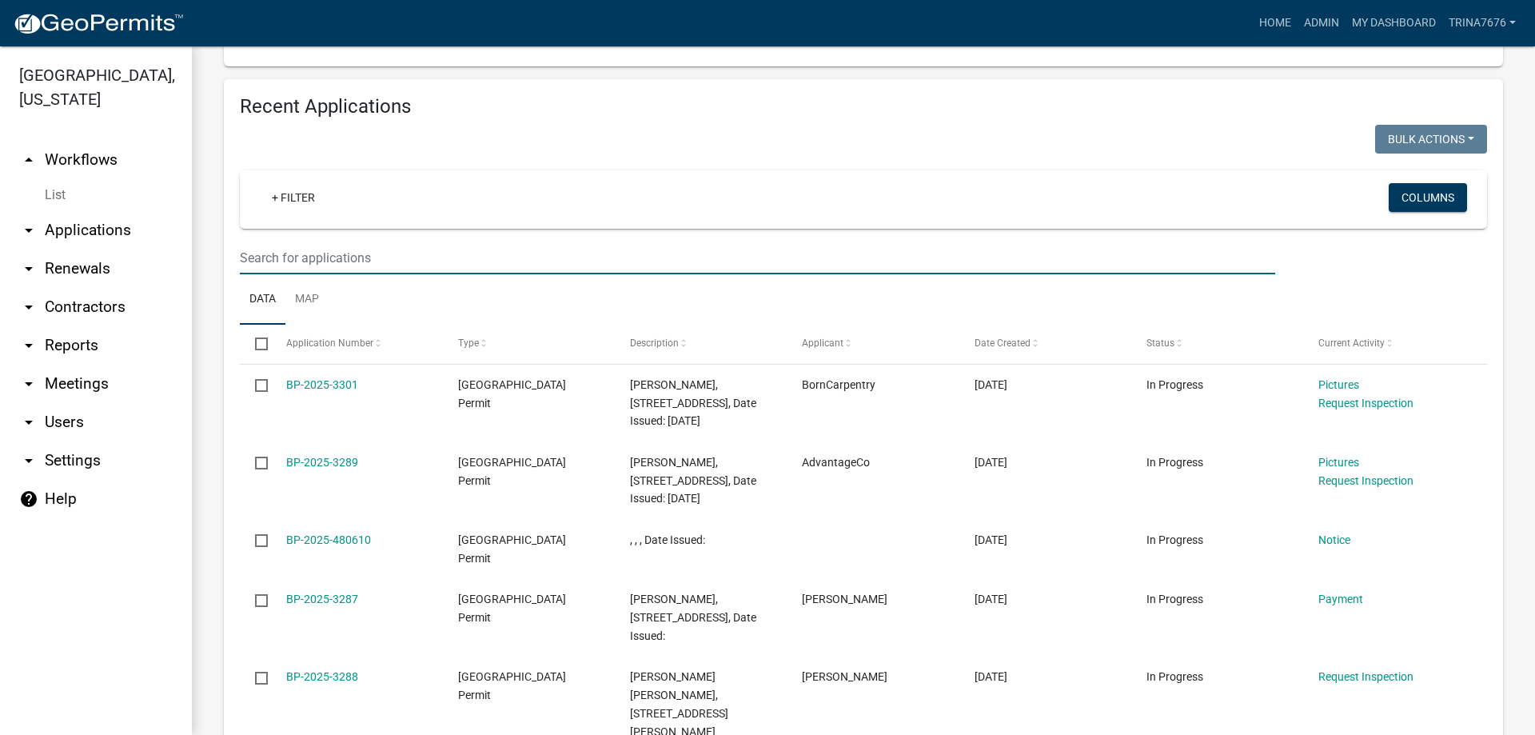
click at [287, 248] on input "text" at bounding box center [758, 257] width 1036 height 33
type input "3"
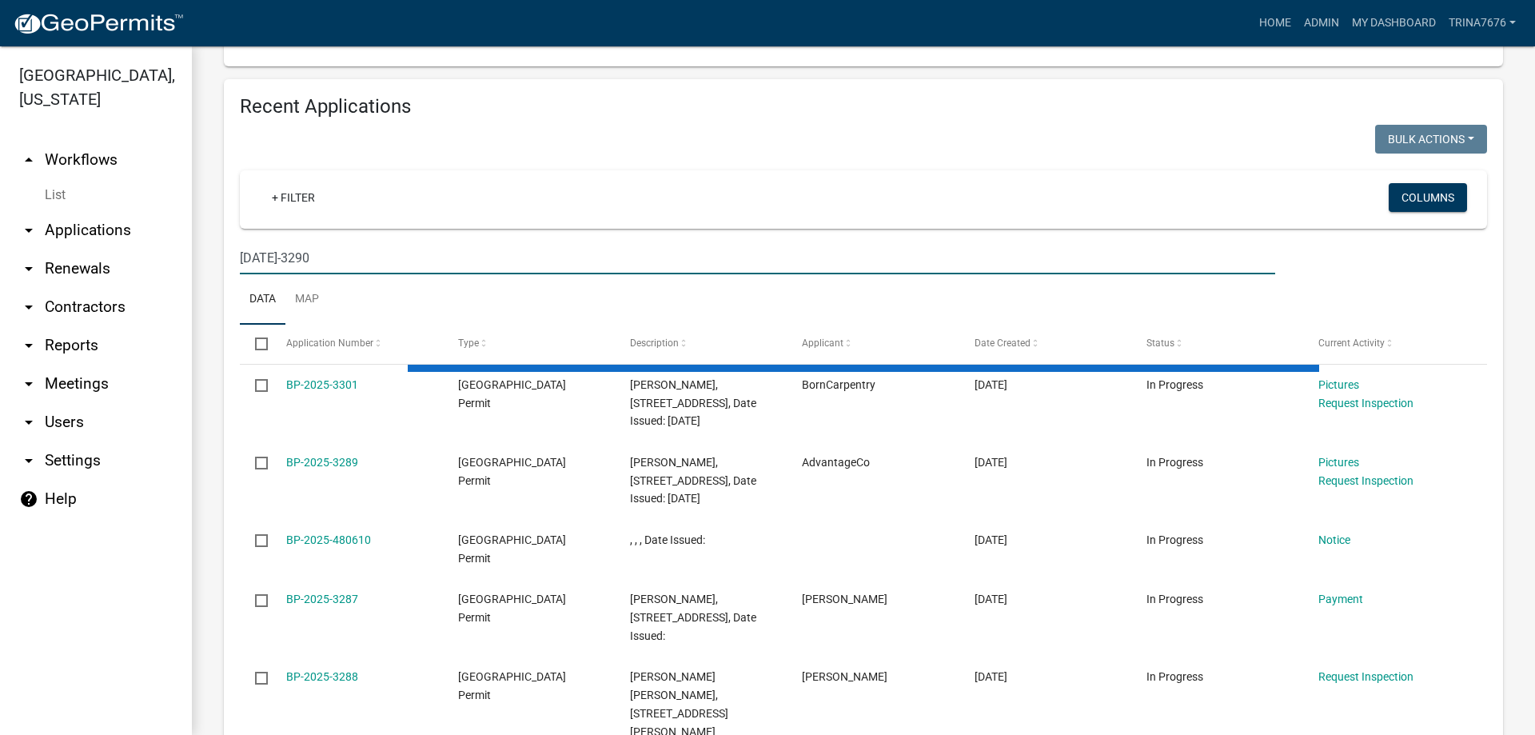
type input "[DATE]-3290"
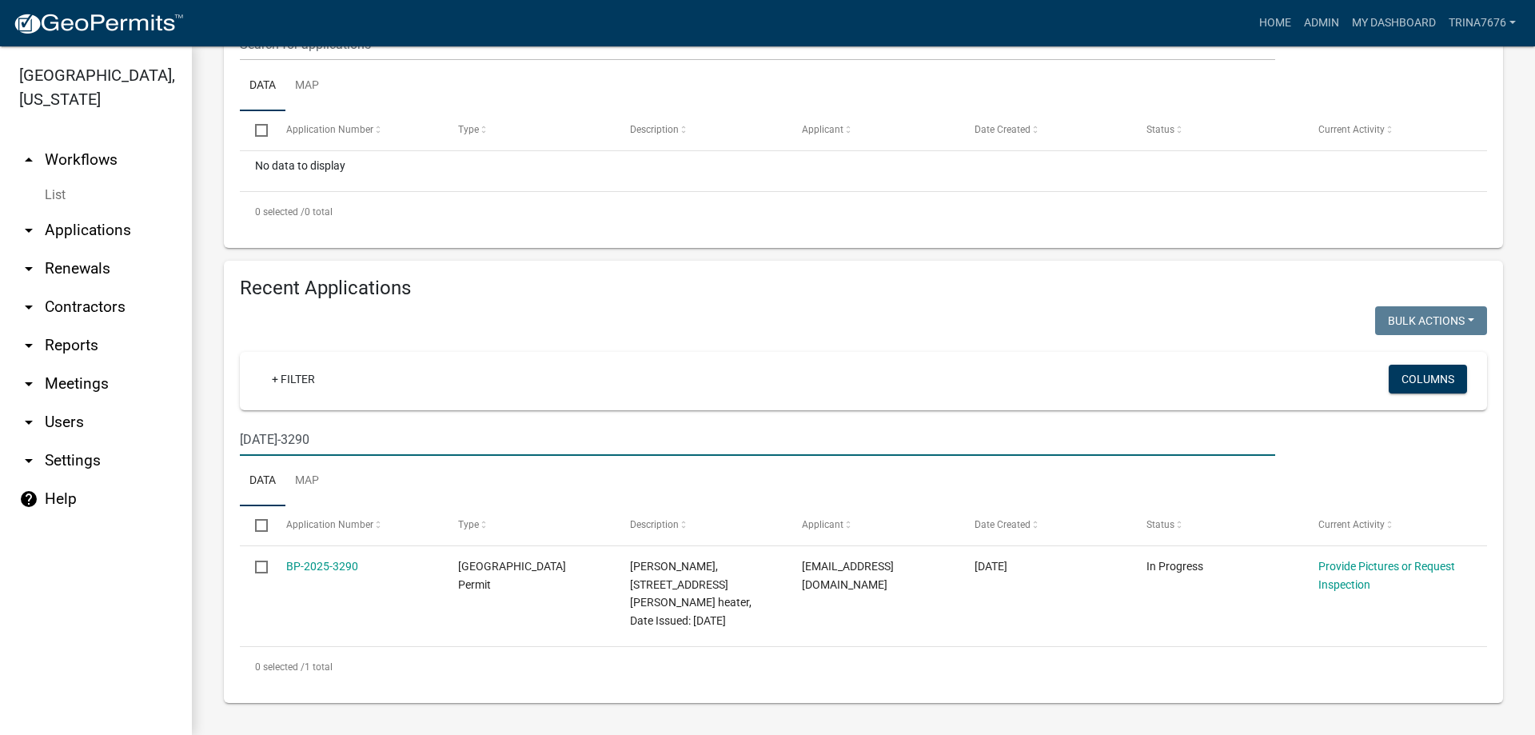
scroll to position [378, 0]
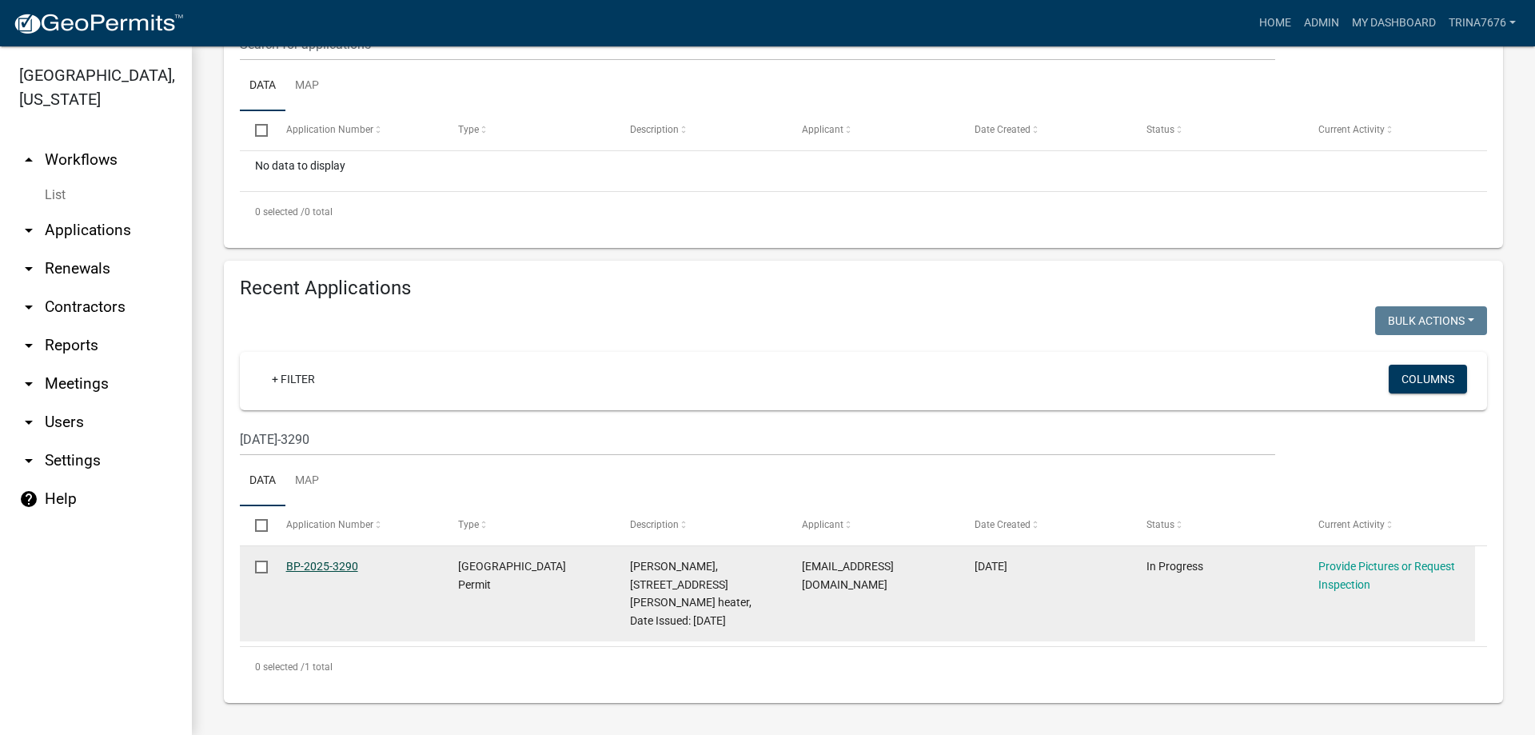
click at [327, 560] on link "BP-2025-3290" at bounding box center [322, 566] width 72 height 13
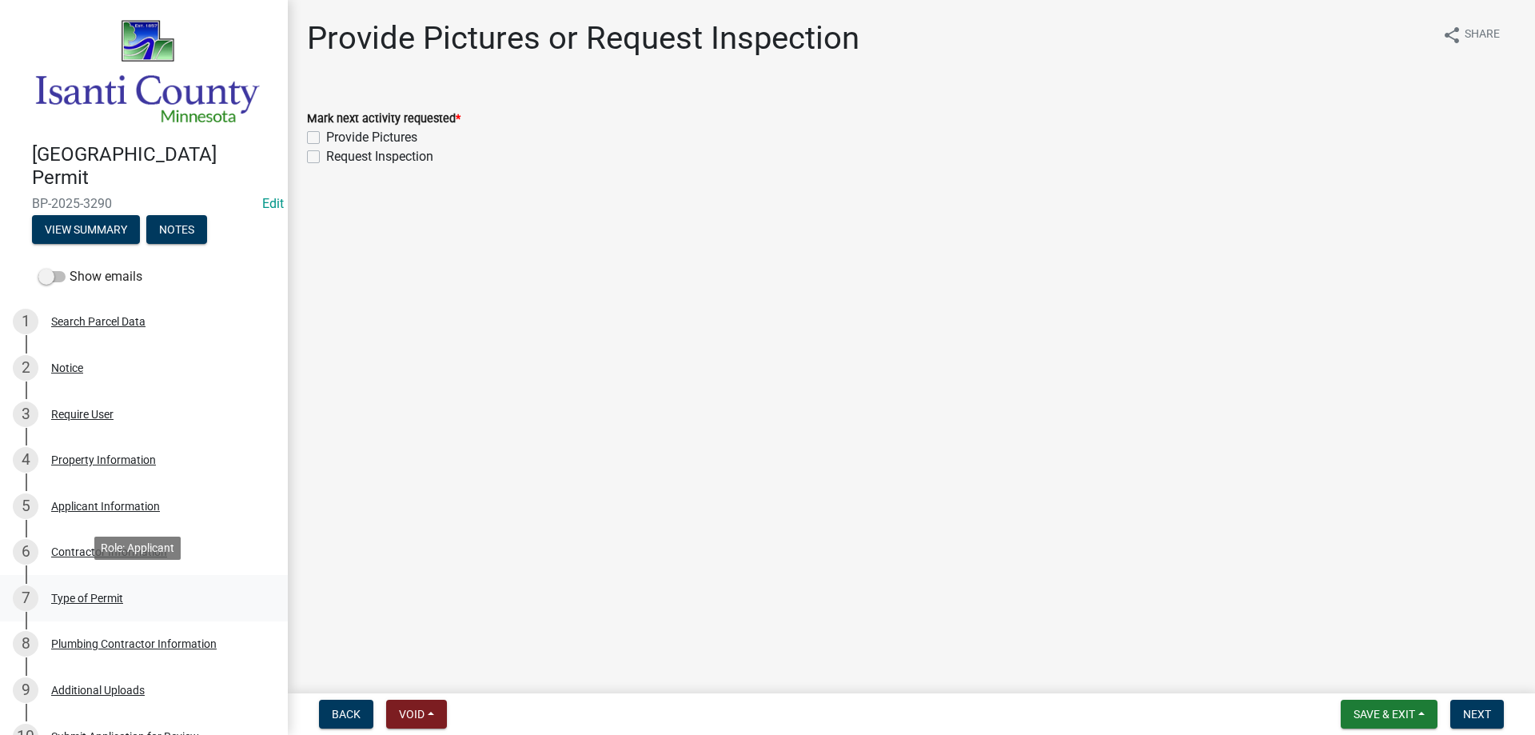
click at [67, 593] on div "Type of Permit" at bounding box center [87, 598] width 72 height 11
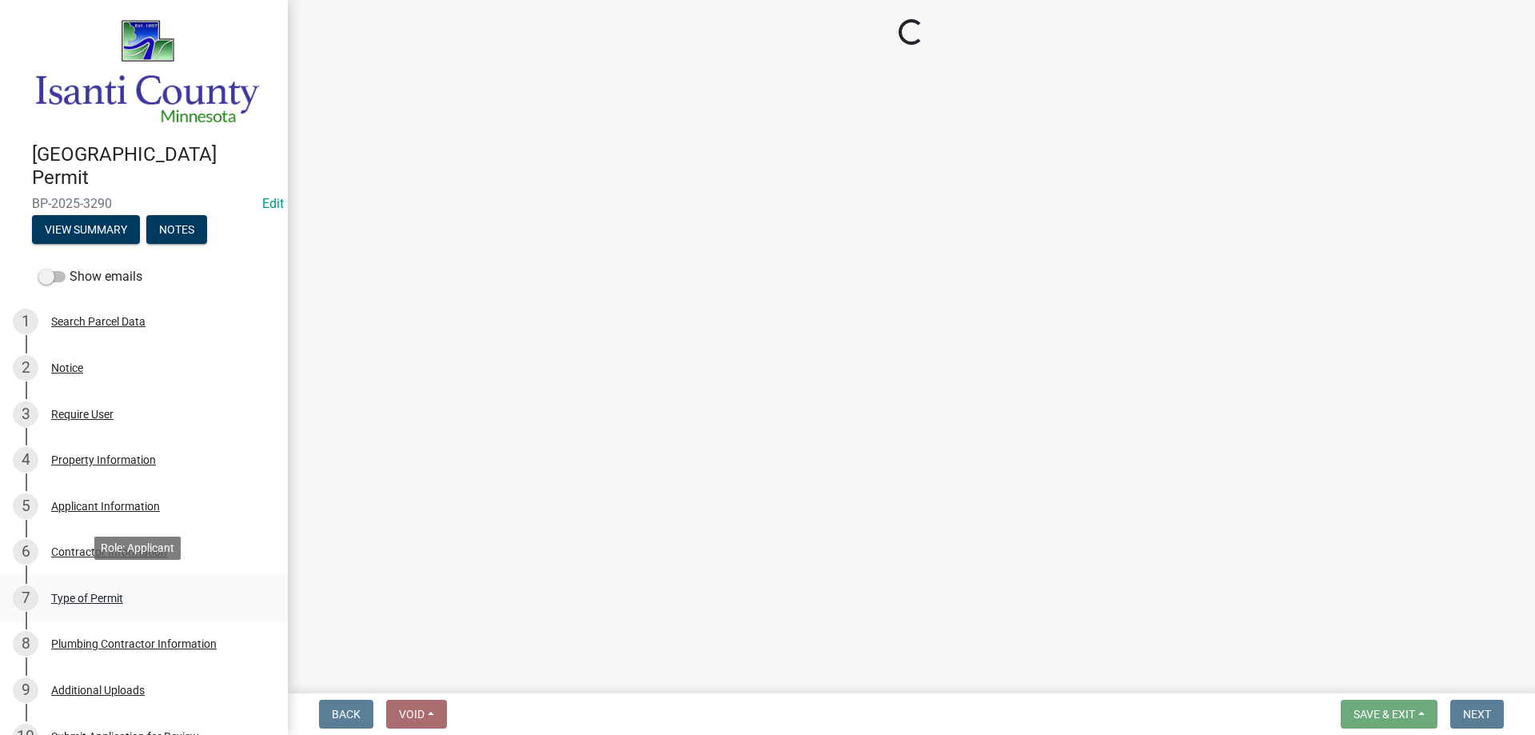
select select "eb4da8a3-282e-4d3e-a231-485219132635"
select select "a691f4d9-d792-4a81-9aa8-4e485302aa27"
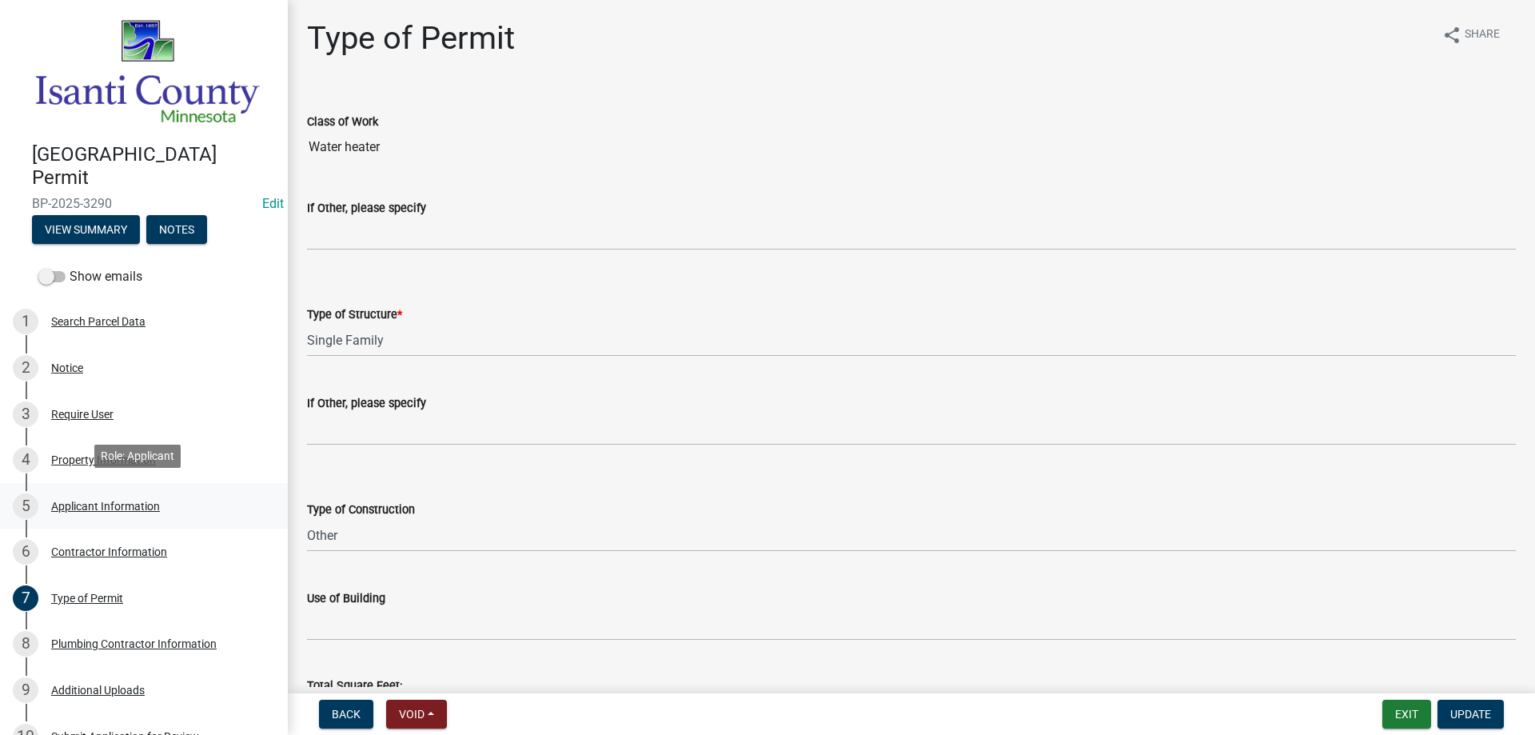
click at [137, 501] on div "Applicant Information" at bounding box center [105, 506] width 109 height 11
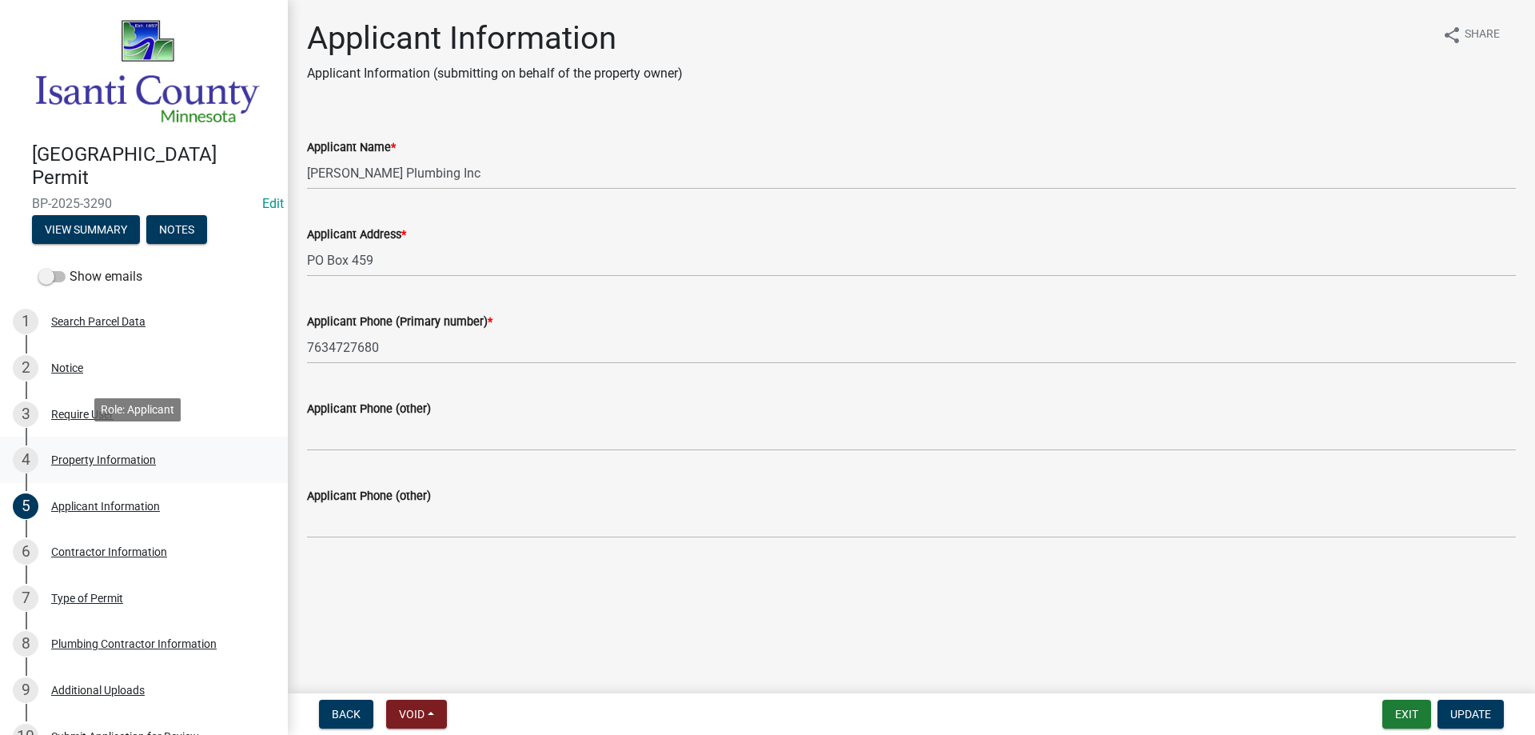
click at [79, 454] on div "Property Information" at bounding box center [103, 459] width 105 height 11
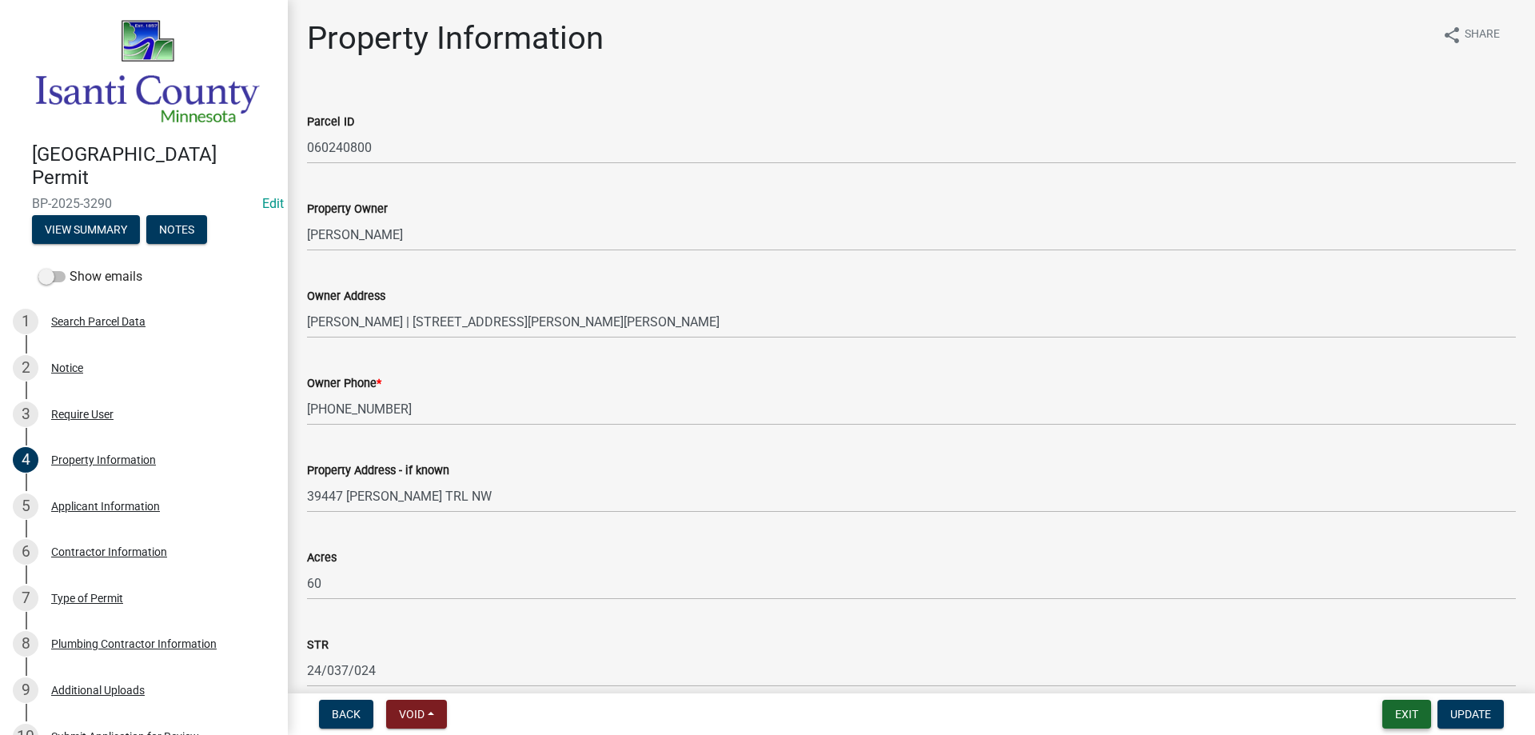
click at [1412, 717] on button "Exit" at bounding box center [1407, 714] width 49 height 29
